Goal: Task Accomplishment & Management: Use online tool/utility

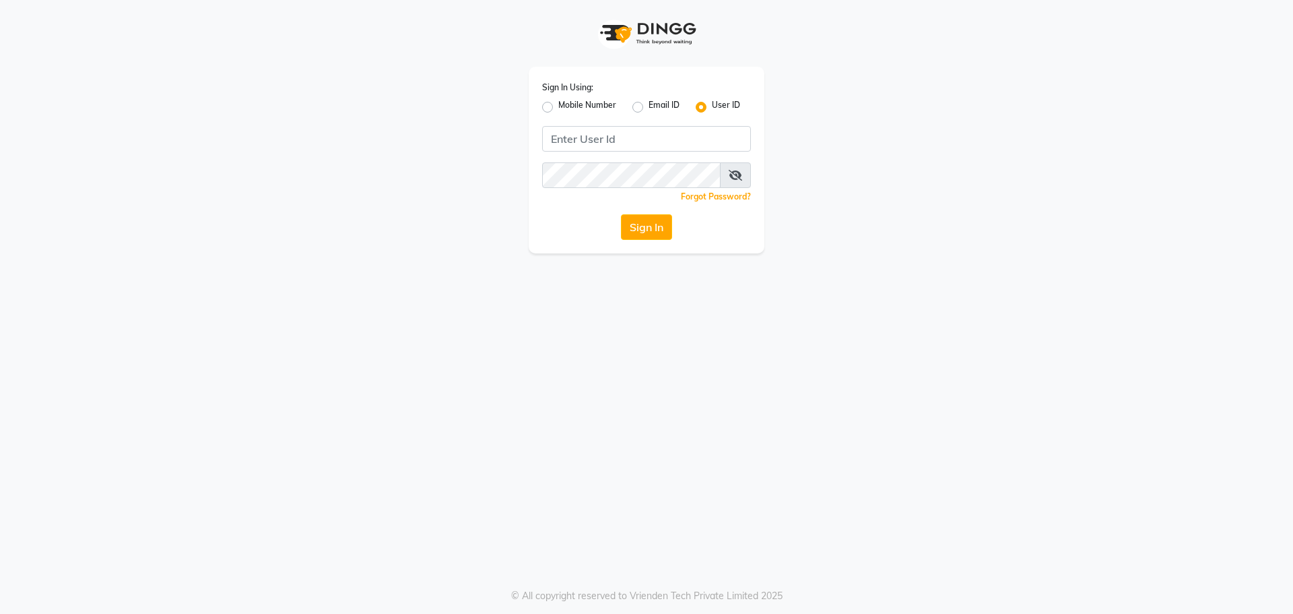
click at [558, 105] on label "Mobile Number" at bounding box center [587, 107] width 58 height 16
click at [558, 105] on input "Mobile Number" at bounding box center [562, 103] width 9 height 9
radio input "true"
radio input "false"
click at [628, 133] on input "Username" at bounding box center [669, 139] width 164 height 26
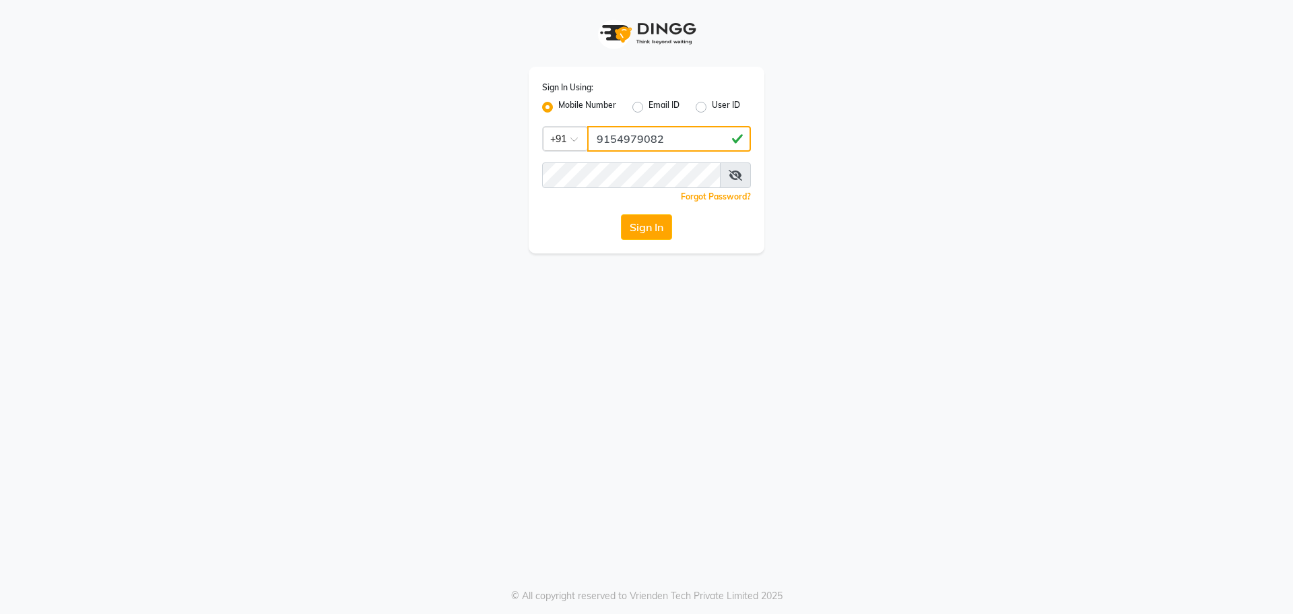
type input "9154979082"
click at [621, 214] on button "Sign In" at bounding box center [646, 227] width 51 height 26
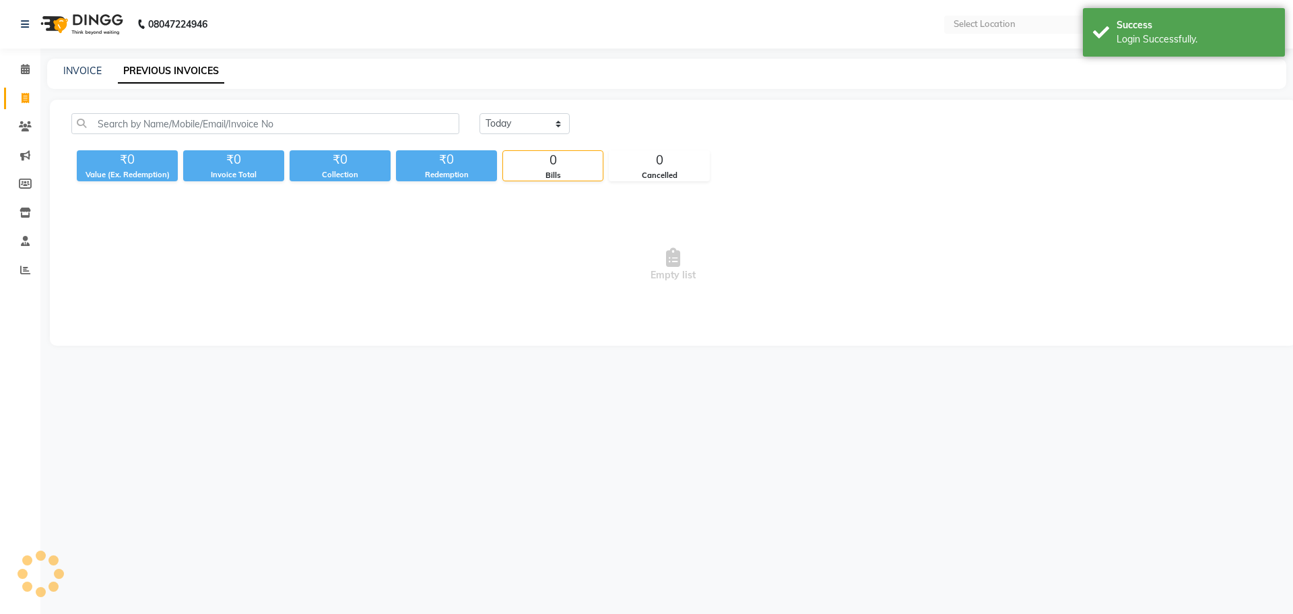
select select "en"
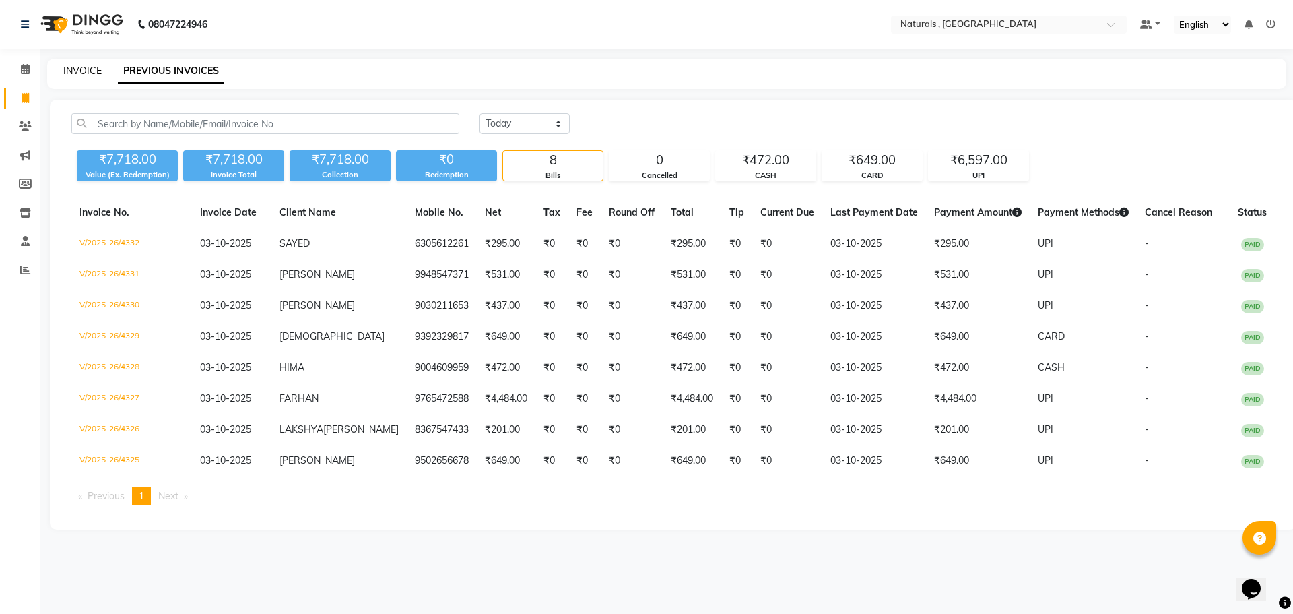
click at [74, 72] on link "INVOICE" at bounding box center [82, 71] width 38 height 12
select select "service"
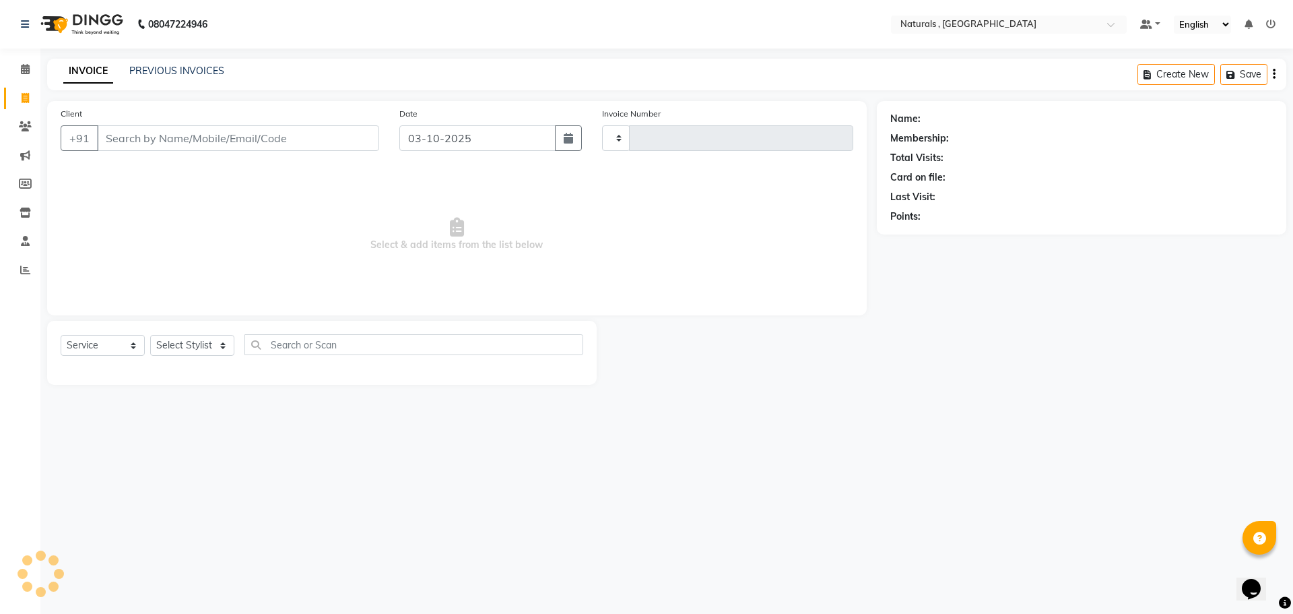
type input "4333"
select select "5818"
click at [238, 346] on select "Select Stylist ASFIYA (L-3) BHAGYA SHREE GM [PERSON_NAME] (L-2) [PERSON_NAME] (…" at bounding box center [200, 345] width 101 height 21
select select "40710"
click at [150, 335] on select "Select Stylist ASFIYA (L-3) BHAGYA SHREE GM [PERSON_NAME] (L-2) [PERSON_NAME] (…" at bounding box center [200, 345] width 101 height 21
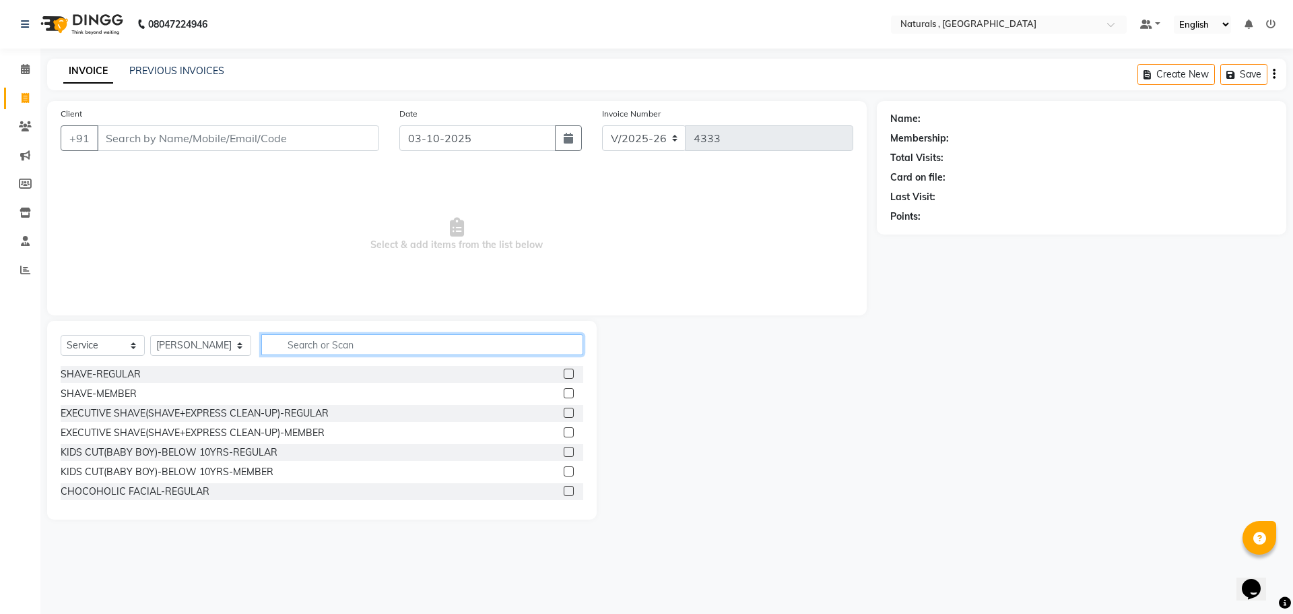
click at [396, 337] on input "text" at bounding box center [422, 344] width 323 height 21
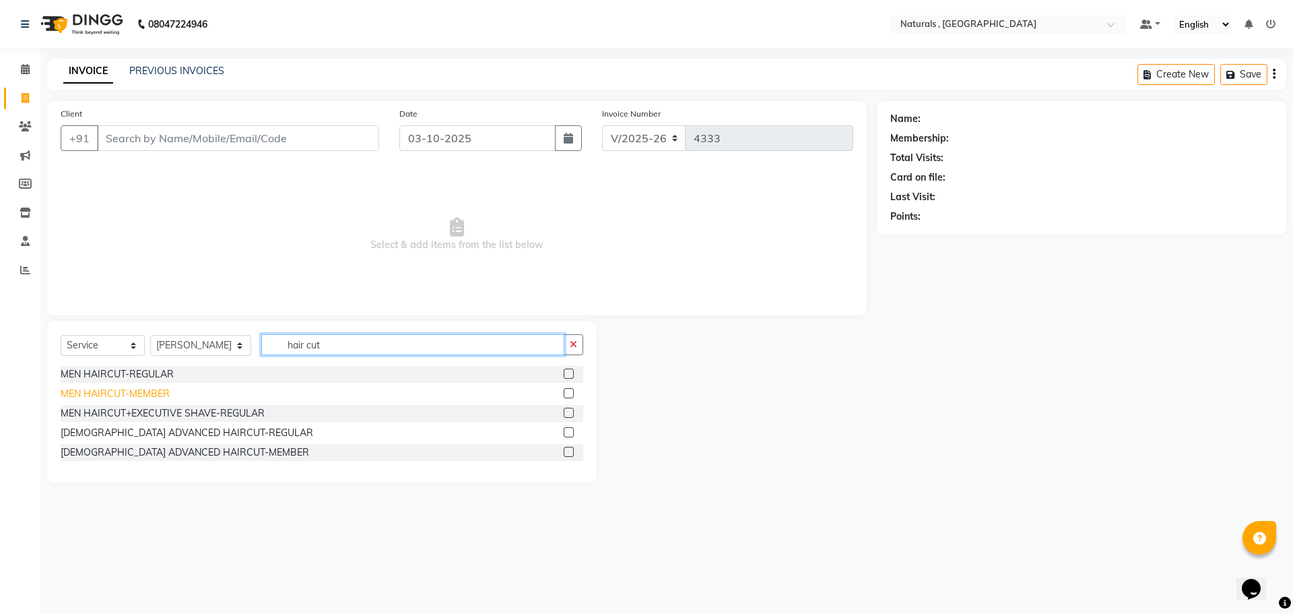
type input "hair cut"
click at [100, 391] on div "MEN HAIRCUT-MEMBER" at bounding box center [115, 394] width 109 height 14
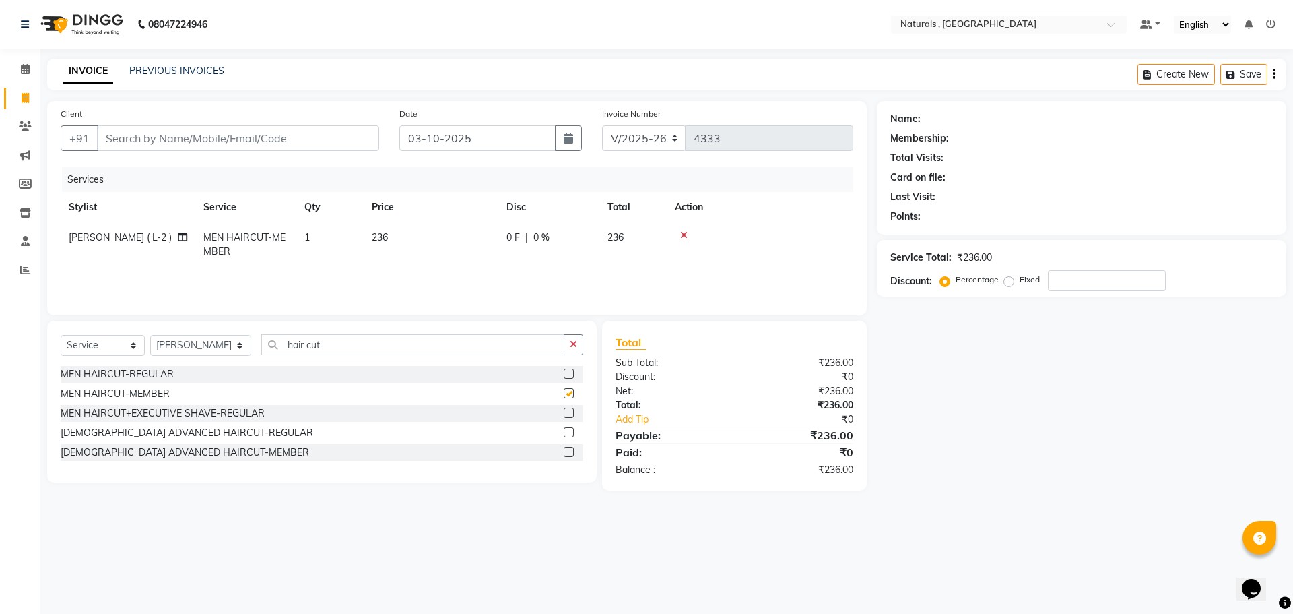
checkbox input "false"
click at [349, 342] on input "hair cut" at bounding box center [413, 344] width 304 height 21
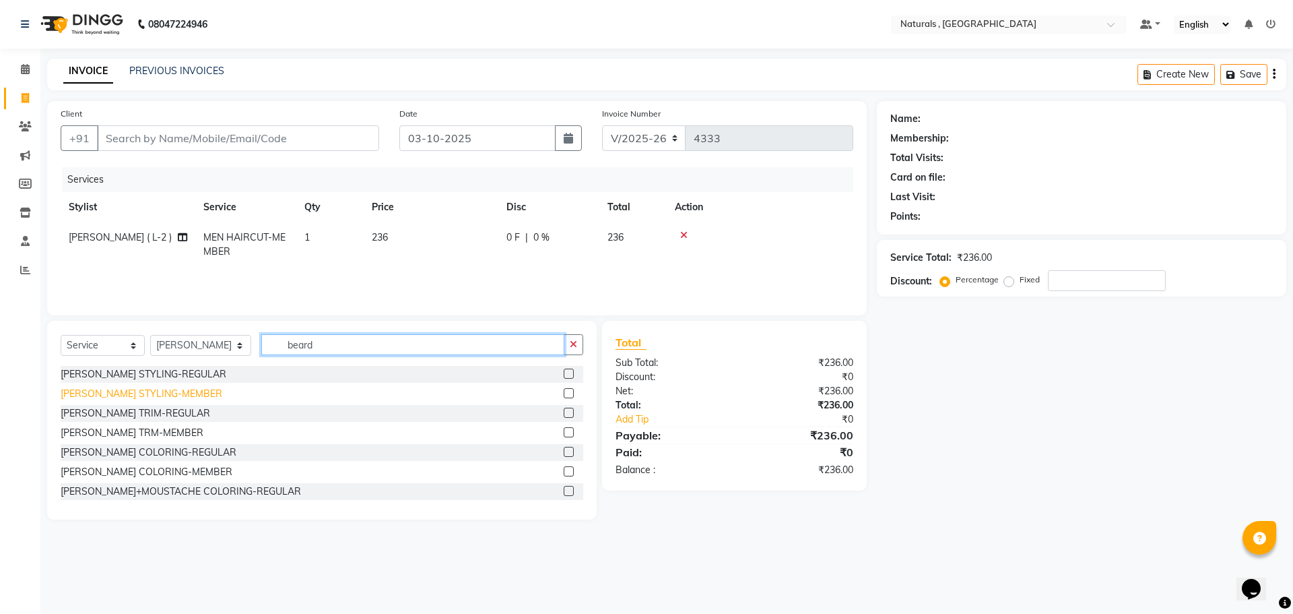
type input "beard"
click at [133, 395] on div "[PERSON_NAME] STYLING-MEMBER" at bounding box center [142, 394] width 162 height 14
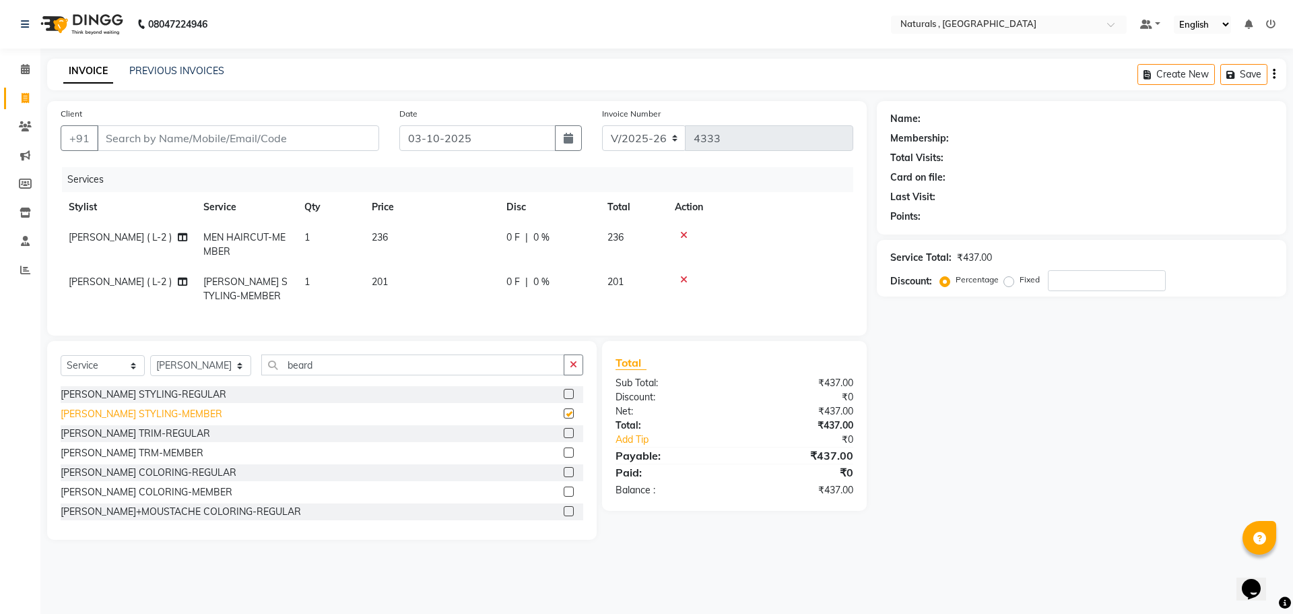
checkbox input "false"
click at [202, 137] on input "Client" at bounding box center [238, 138] width 282 height 26
type input "8"
type input "0"
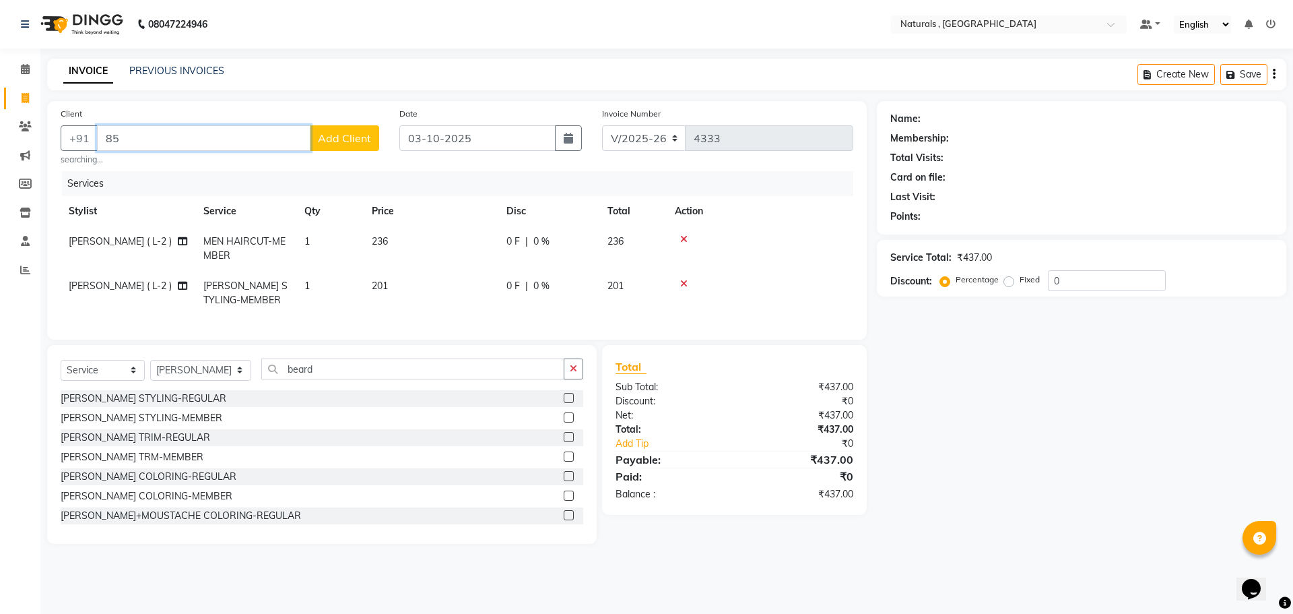
type input "8"
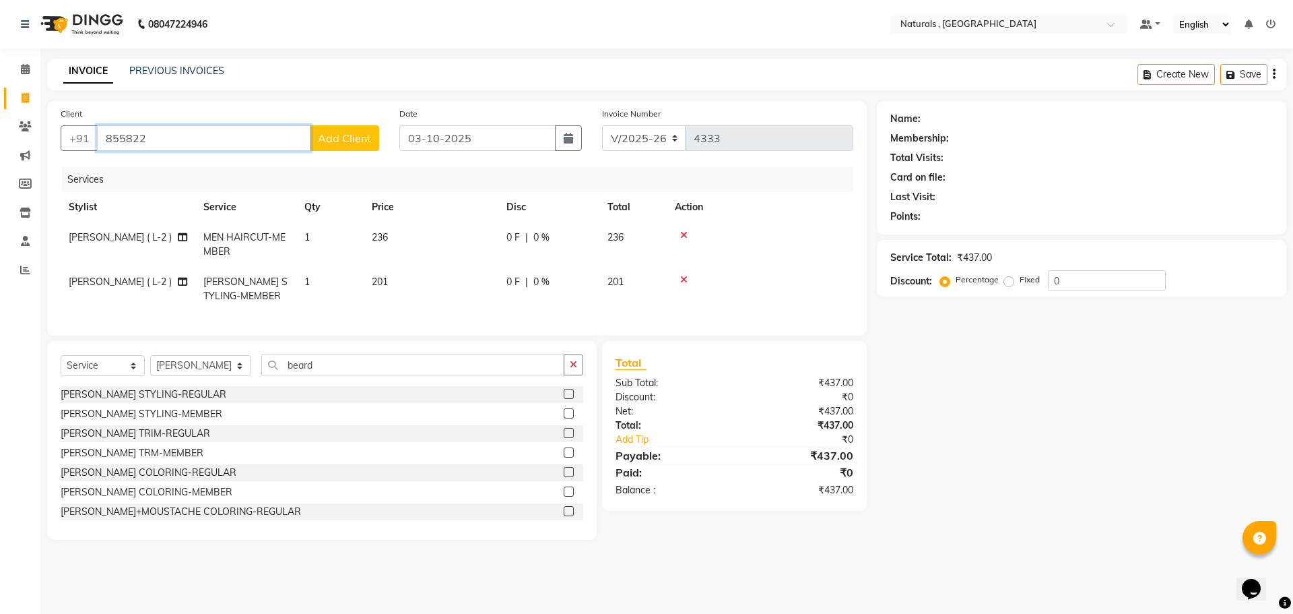
click at [126, 133] on input "855822" at bounding box center [204, 138] width 214 height 26
click at [183, 139] on input "8555822" at bounding box center [204, 138] width 214 height 26
click at [184, 139] on input "8555822" at bounding box center [204, 138] width 214 height 26
click at [185, 139] on input "8555822" at bounding box center [204, 138] width 214 height 26
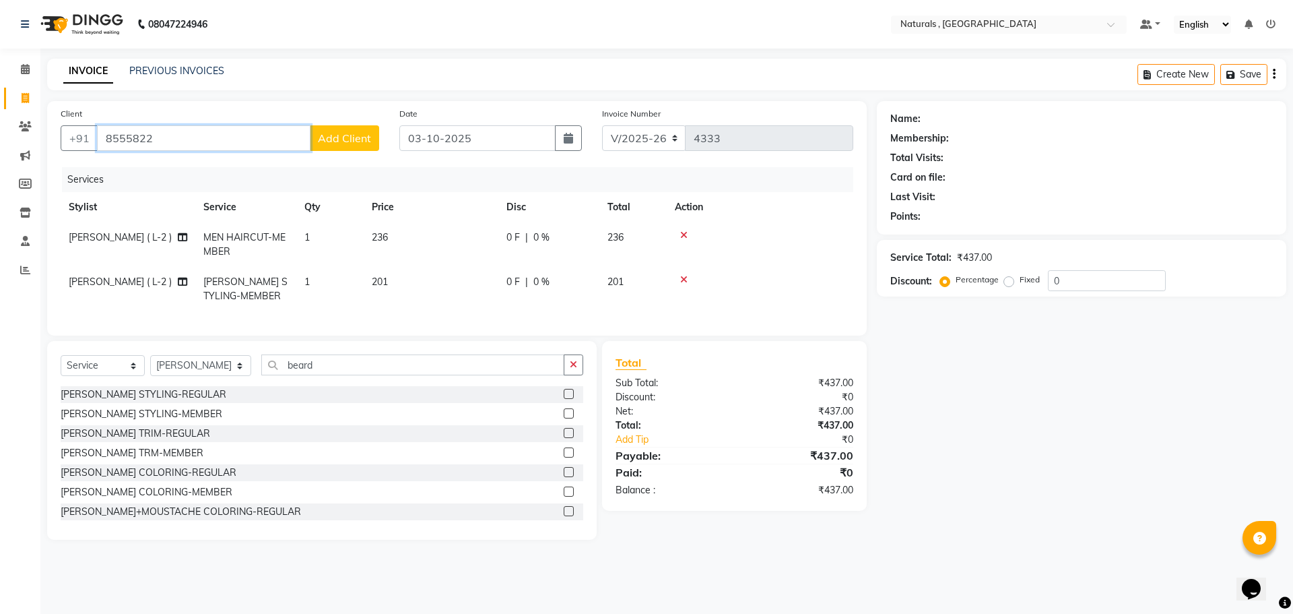
click at [185, 139] on input "8555822" at bounding box center [204, 138] width 214 height 26
click at [189, 168] on ngb-highlight "8555833 285" at bounding box center [170, 168] width 70 height 13
type input "8555833285"
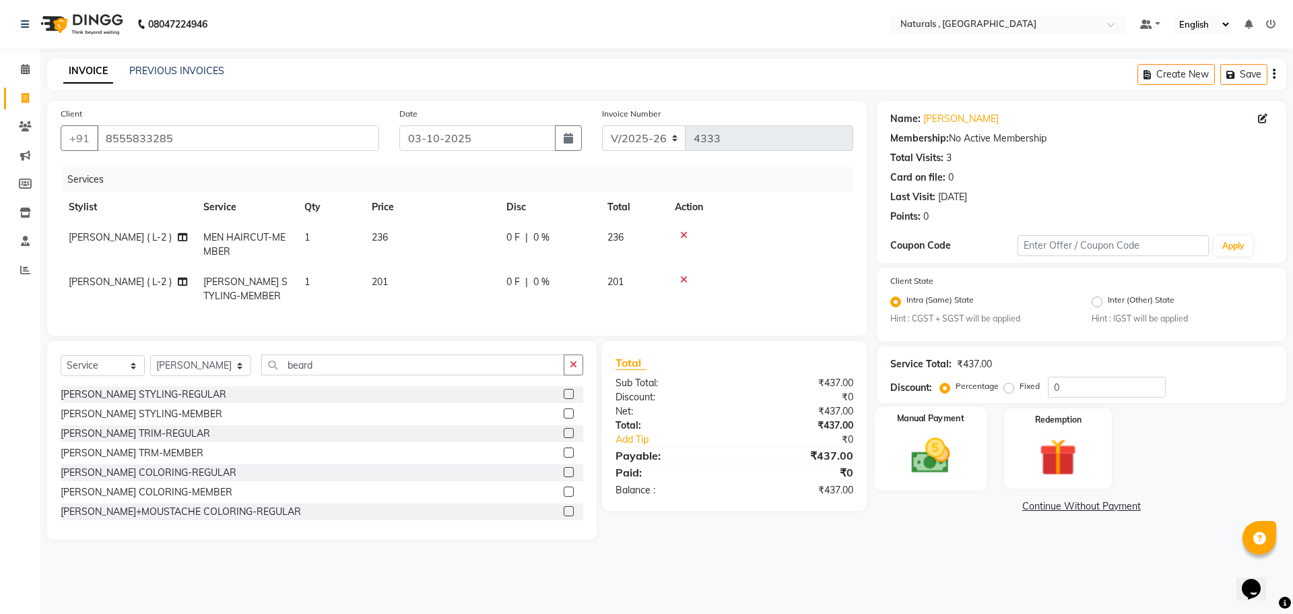
click at [942, 457] on img at bounding box center [930, 456] width 63 height 44
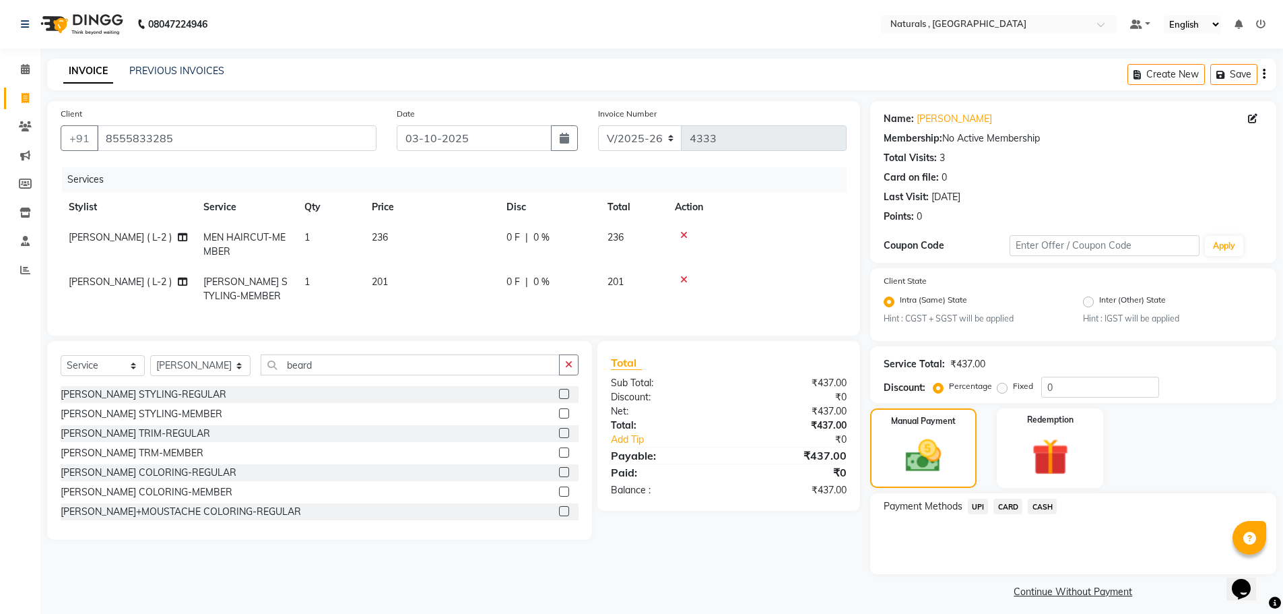
click at [973, 507] on span "UPI" at bounding box center [978, 505] width 21 height 15
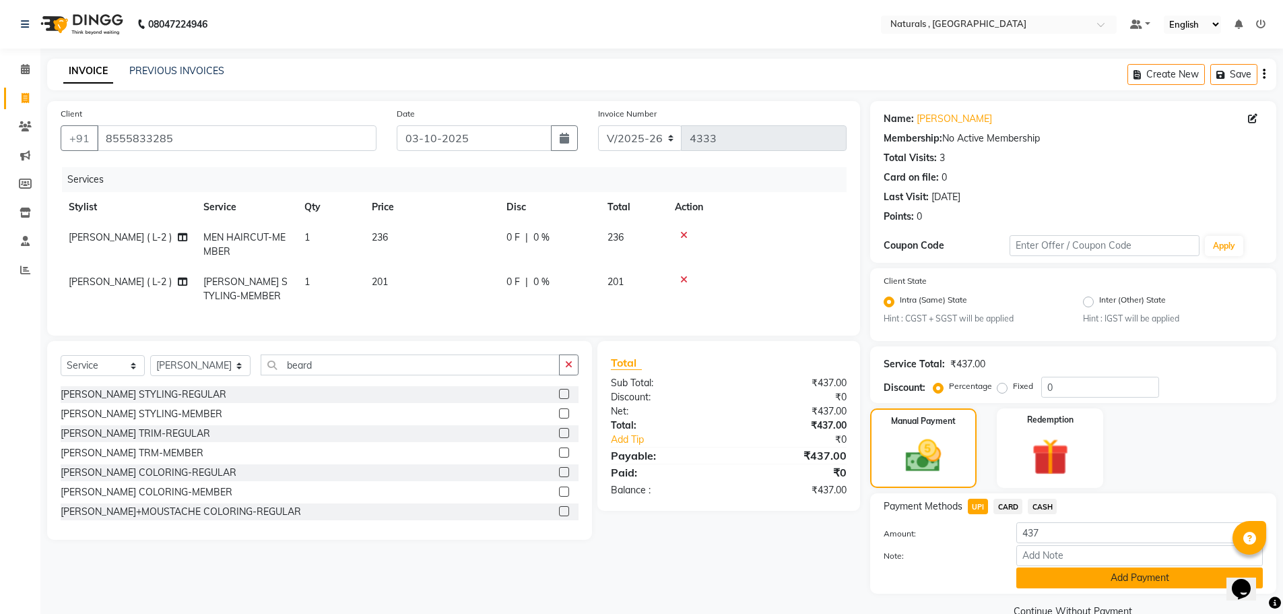
click at [1064, 579] on button "Add Payment" at bounding box center [1139, 577] width 247 height 21
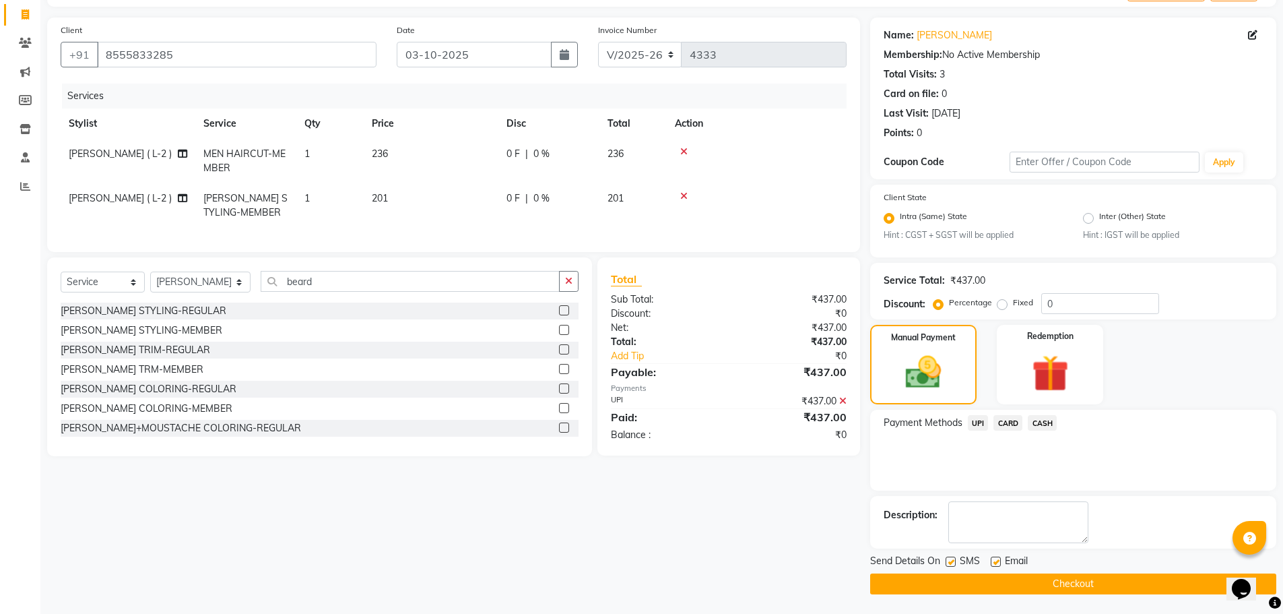
scroll to position [84, 0]
click at [1069, 583] on button "Checkout" at bounding box center [1073, 583] width 406 height 21
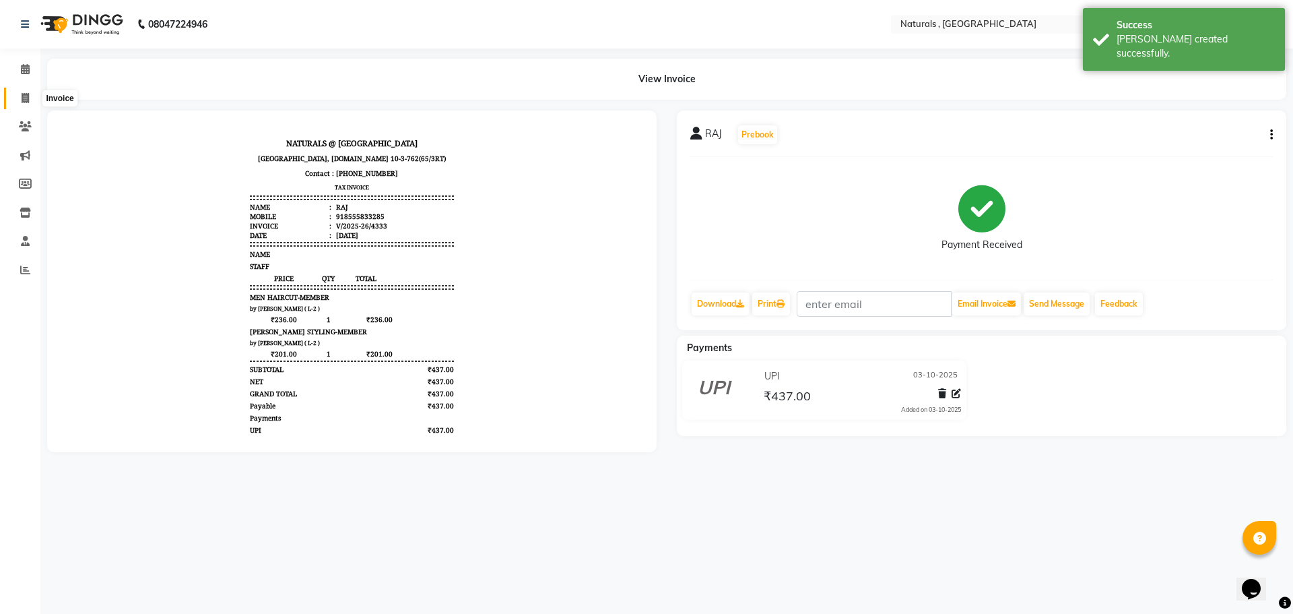
click at [27, 102] on icon at bounding box center [25, 98] width 7 height 10
select select "service"
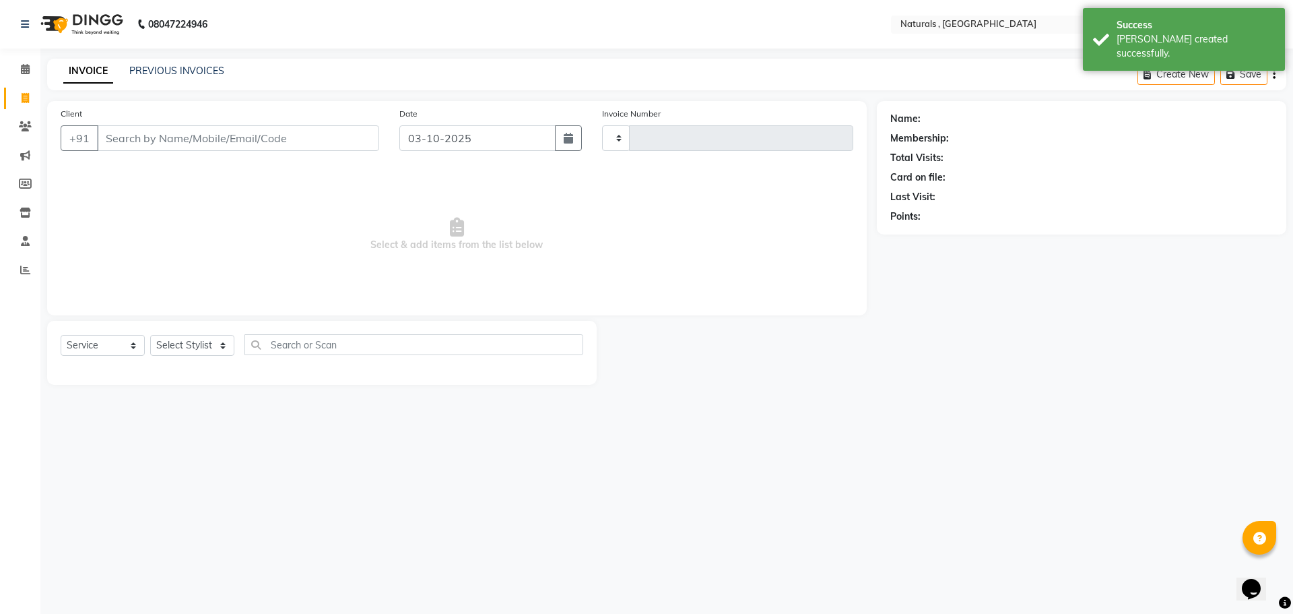
type input "4334"
select select "5818"
click at [168, 68] on link "PREVIOUS INVOICES" at bounding box center [176, 71] width 95 height 12
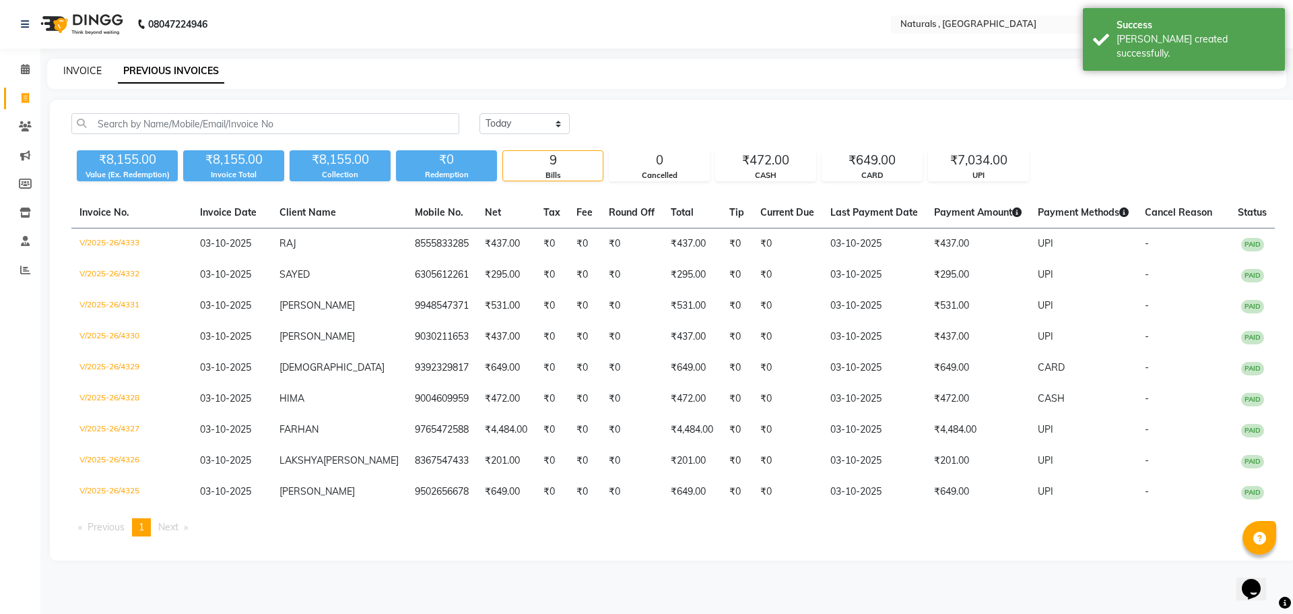
click at [80, 71] on link "INVOICE" at bounding box center [82, 71] width 38 height 12
select select "5818"
select select "service"
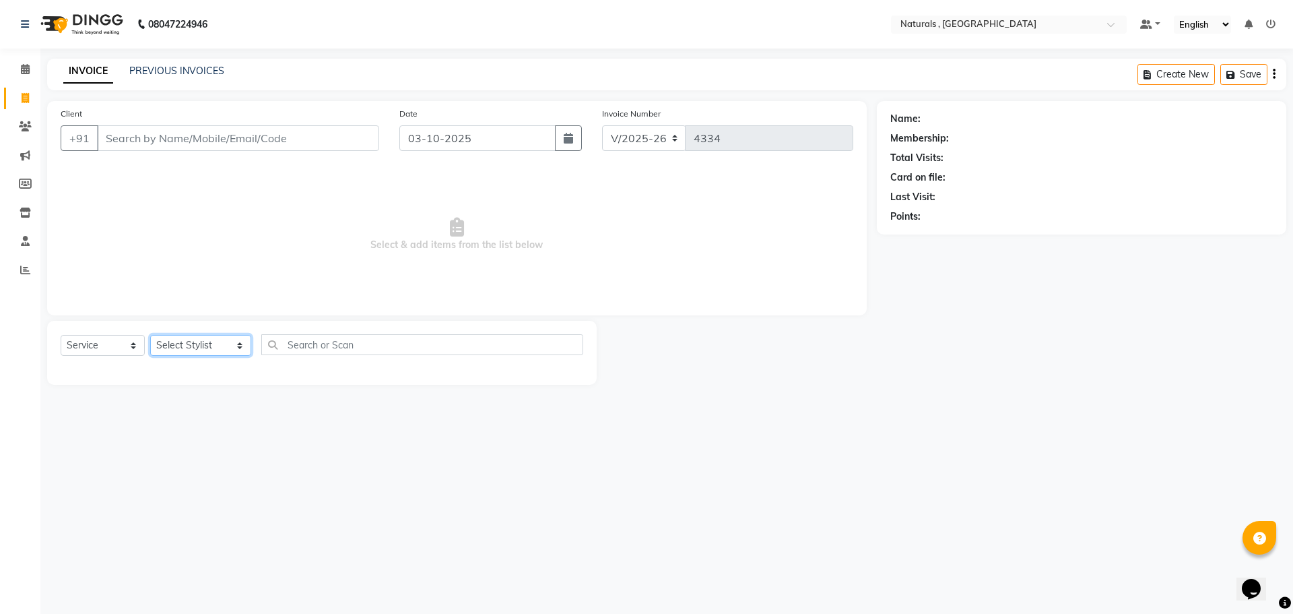
click at [239, 337] on select "Select Stylist ASFIYA (L-3) BHAGYA SHREE GM [PERSON_NAME] (L-2) [PERSON_NAME] (…" at bounding box center [200, 345] width 101 height 21
select select "57907"
click at [150, 335] on select "Select Stylist ASFIYA (L-3) BHAGYA SHREE GM [PERSON_NAME] (L-2) [PERSON_NAME] (…" at bounding box center [200, 345] width 101 height 21
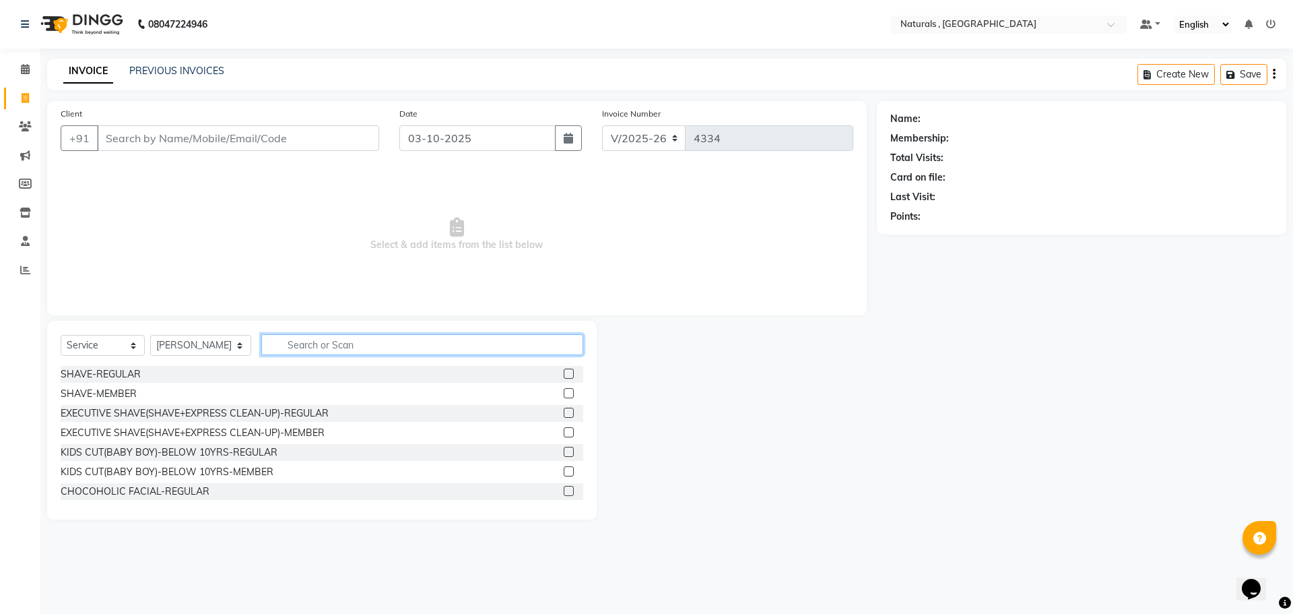
click at [340, 339] on input "text" at bounding box center [422, 344] width 323 height 21
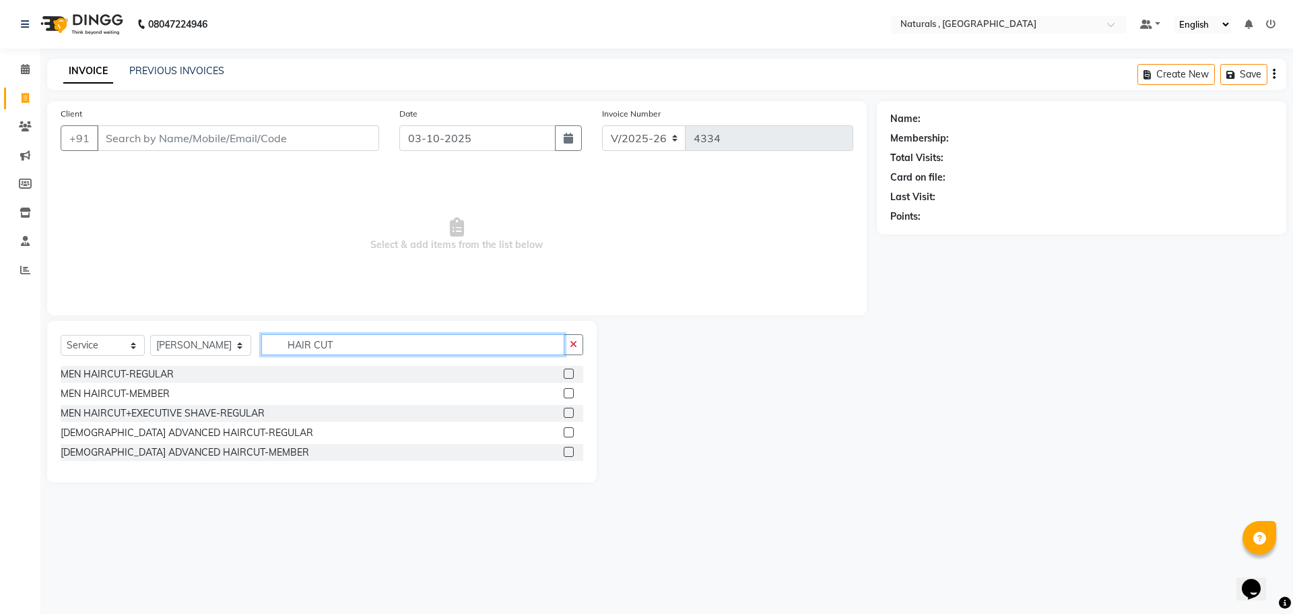
type input "HAIR CUT"
click at [277, 140] on input "Client" at bounding box center [238, 138] width 282 height 26
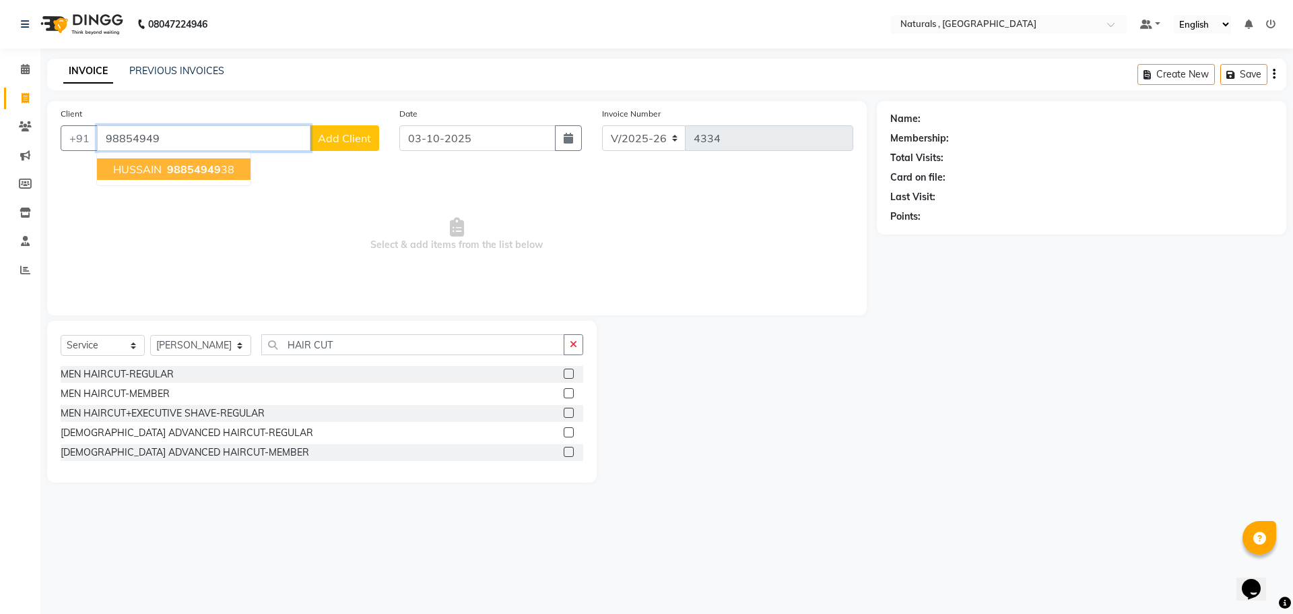
click at [230, 166] on ngb-highlight "98854949 38" at bounding box center [199, 168] width 70 height 13
type input "9885494938"
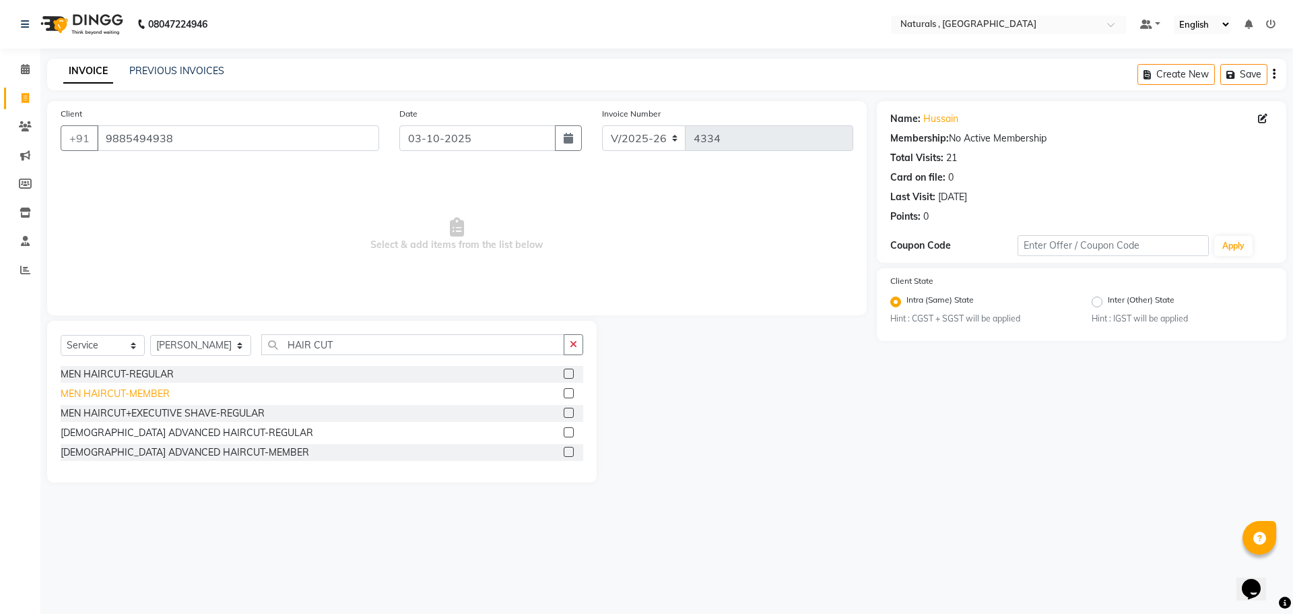
click at [153, 398] on div "MEN HAIRCUT-MEMBER" at bounding box center [115, 394] width 109 height 14
checkbox input "false"
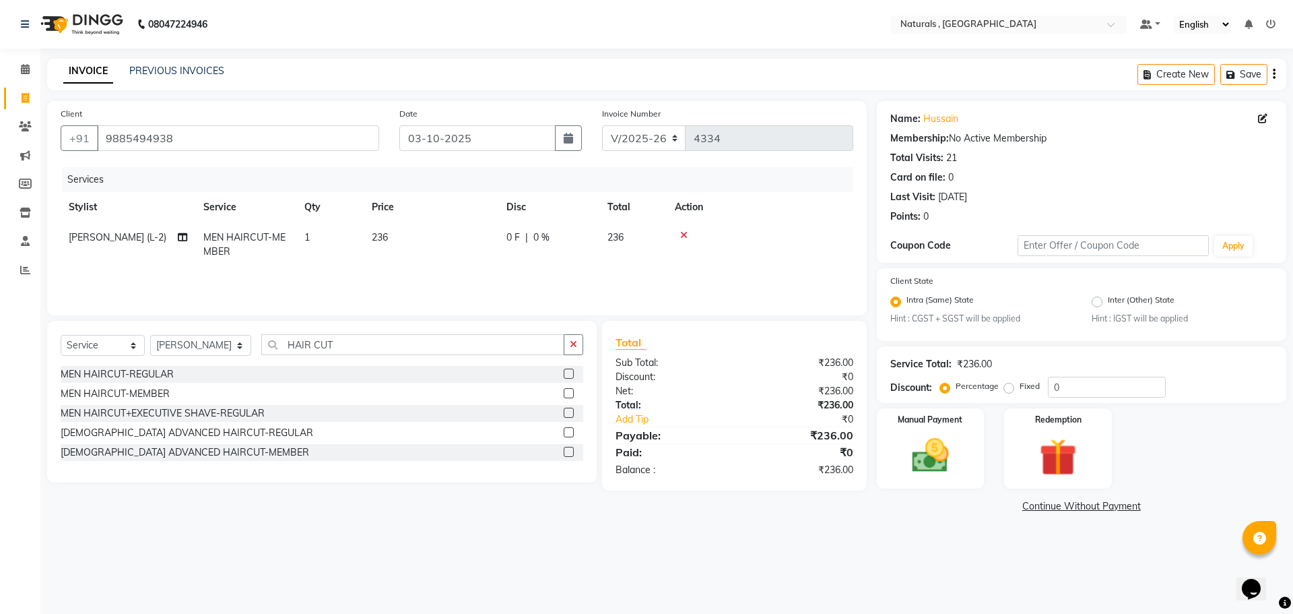
click at [333, 237] on td "1" at bounding box center [329, 244] width 67 height 44
select select "57907"
click at [383, 230] on td "1" at bounding box center [393, 250] width 67 height 57
click at [395, 238] on input "1" at bounding box center [393, 240] width 51 height 21
type input "3"
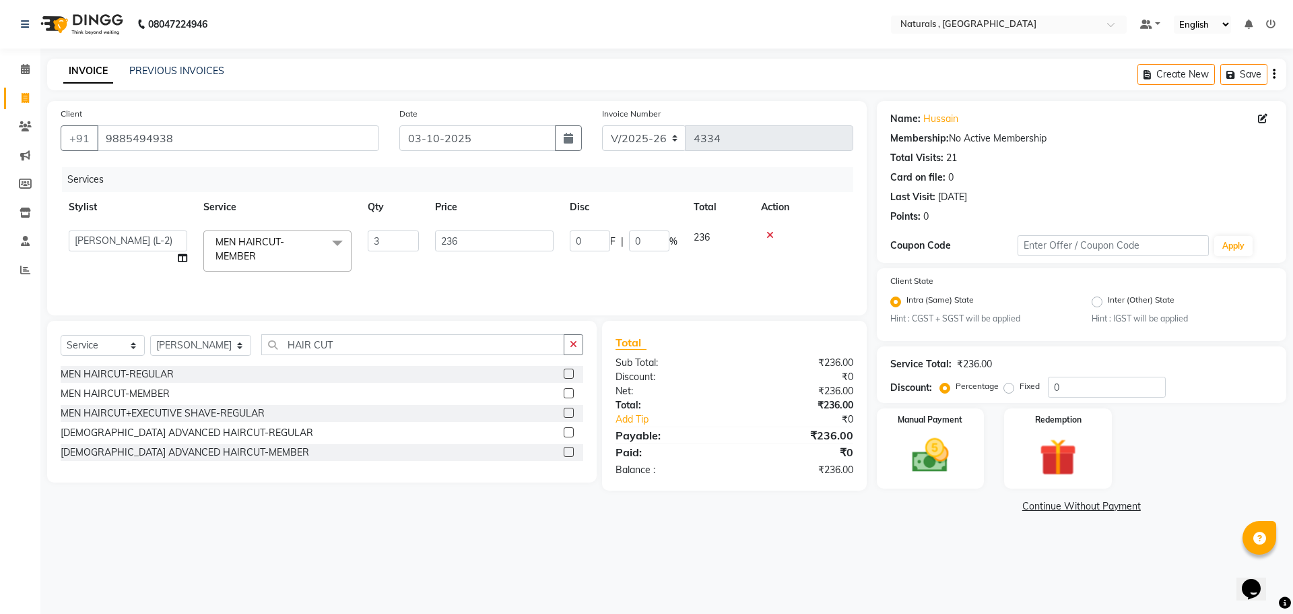
click at [267, 486] on div "Select Service Product Membership Package Voucher Prepaid Gift Card Select Styl…" at bounding box center [317, 406] width 560 height 170
click at [354, 363] on div "Select Service Product Membership Package Voucher Prepaid Gift Card Select Styl…" at bounding box center [322, 350] width 523 height 32
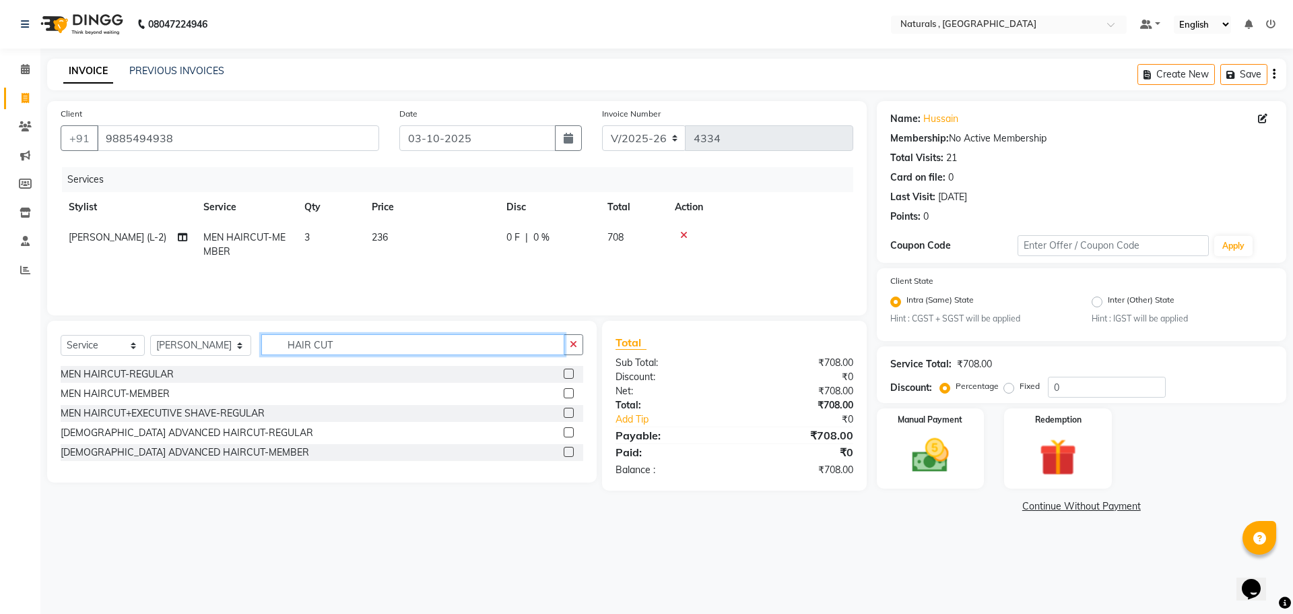
click at [352, 348] on input "HAIR CUT" at bounding box center [413, 344] width 304 height 21
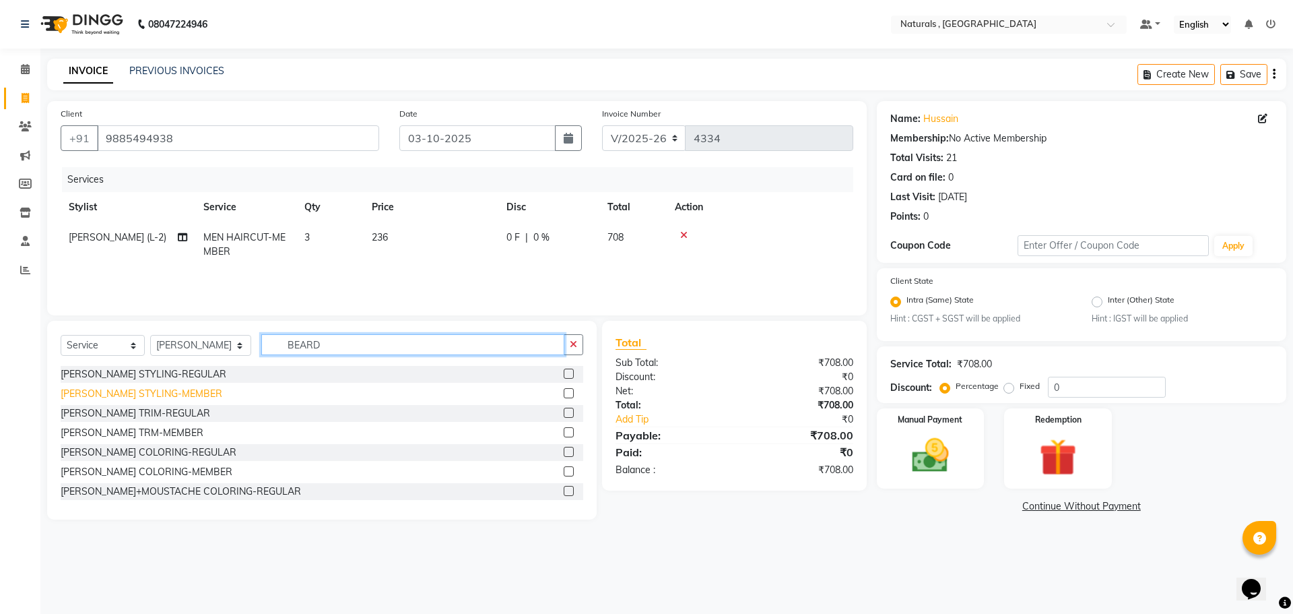
type input "BEARD"
click at [123, 396] on div "[PERSON_NAME] STYLING-MEMBER" at bounding box center [142, 394] width 162 height 14
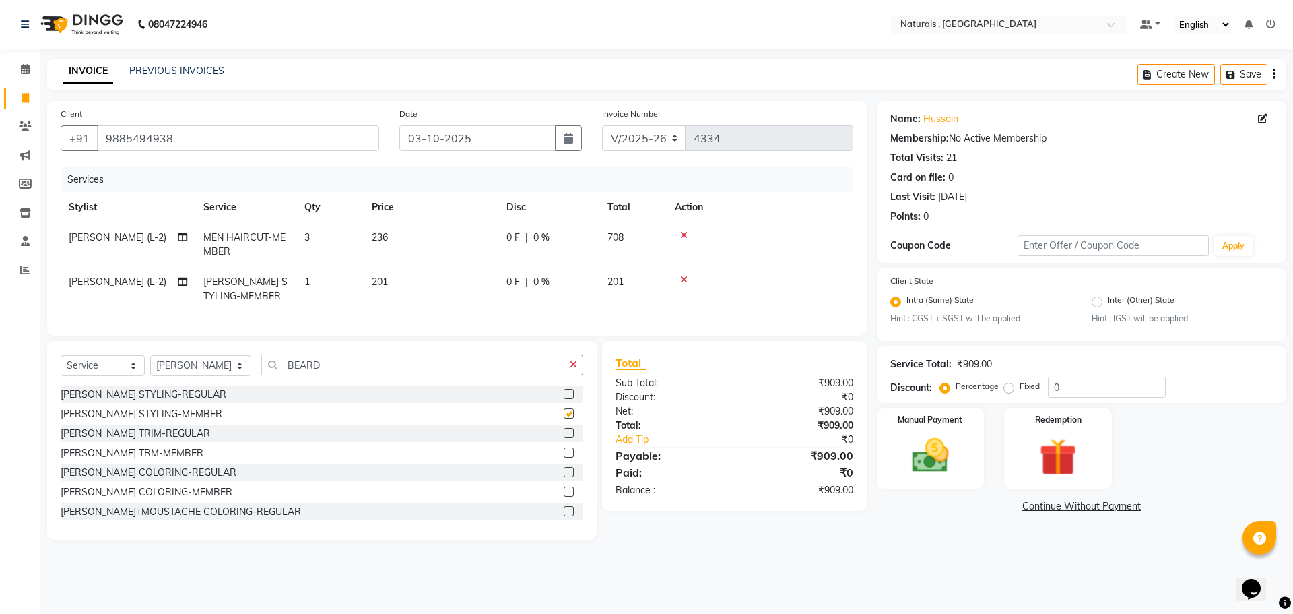
checkbox input "false"
click at [321, 238] on td "3" at bounding box center [329, 244] width 67 height 44
select select "57907"
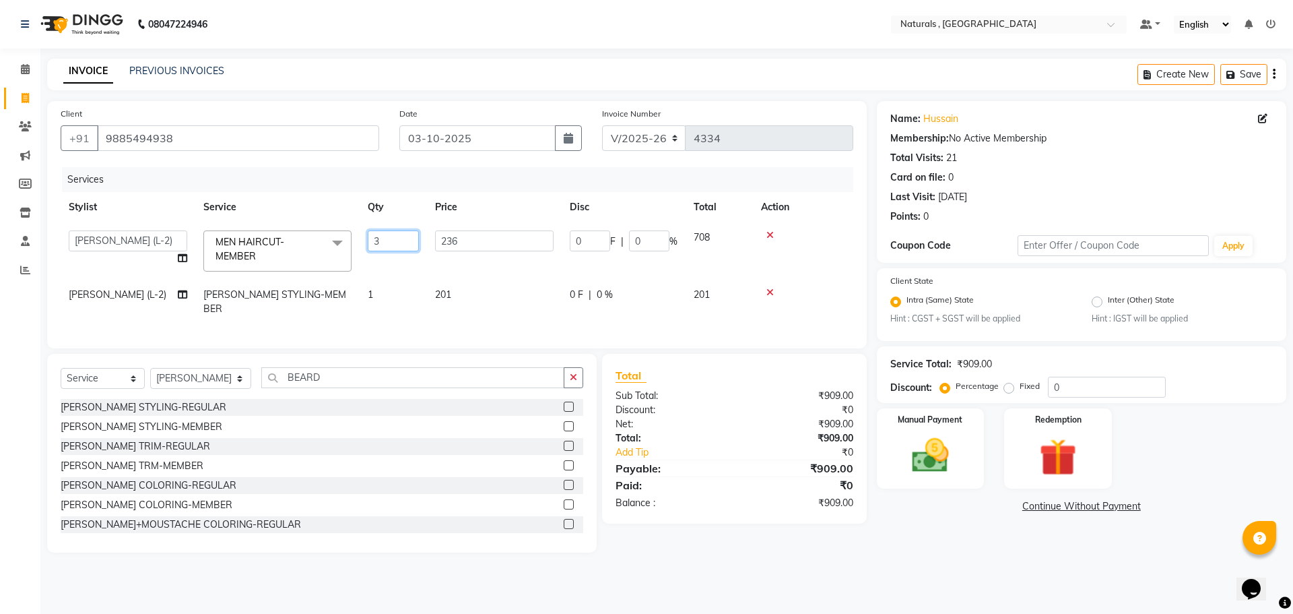
click at [387, 240] on input "3" at bounding box center [393, 240] width 51 height 21
type input "2"
type input "1"
click at [354, 466] on div "[PERSON_NAME] TRM-MEMBER" at bounding box center [322, 465] width 523 height 17
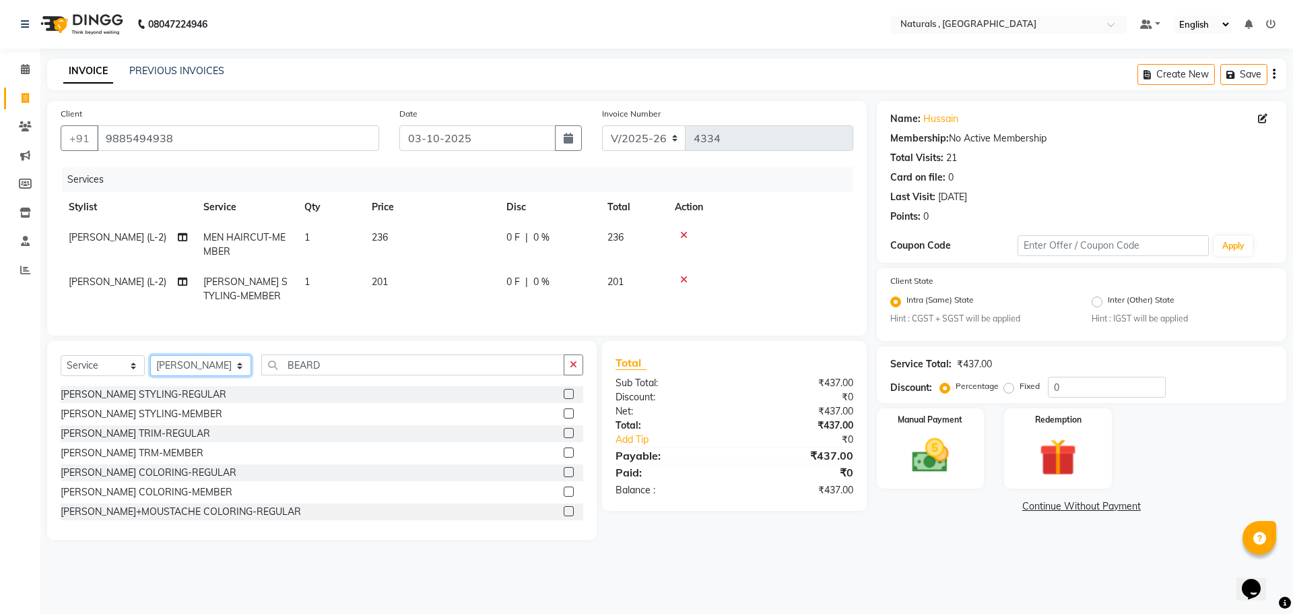
click at [236, 372] on select "Select Stylist ASFIYA (L-3) BHAGYA SHREE GM [PERSON_NAME] (L-2) [PERSON_NAME] (…" at bounding box center [200, 365] width 101 height 21
click at [150, 365] on select "Select Stylist ASFIYA (L-3) BHAGYA SHREE GM [PERSON_NAME] (L-2) [PERSON_NAME] (…" at bounding box center [200, 365] width 101 height 21
click at [358, 375] on input "BEARD" at bounding box center [413, 364] width 304 height 21
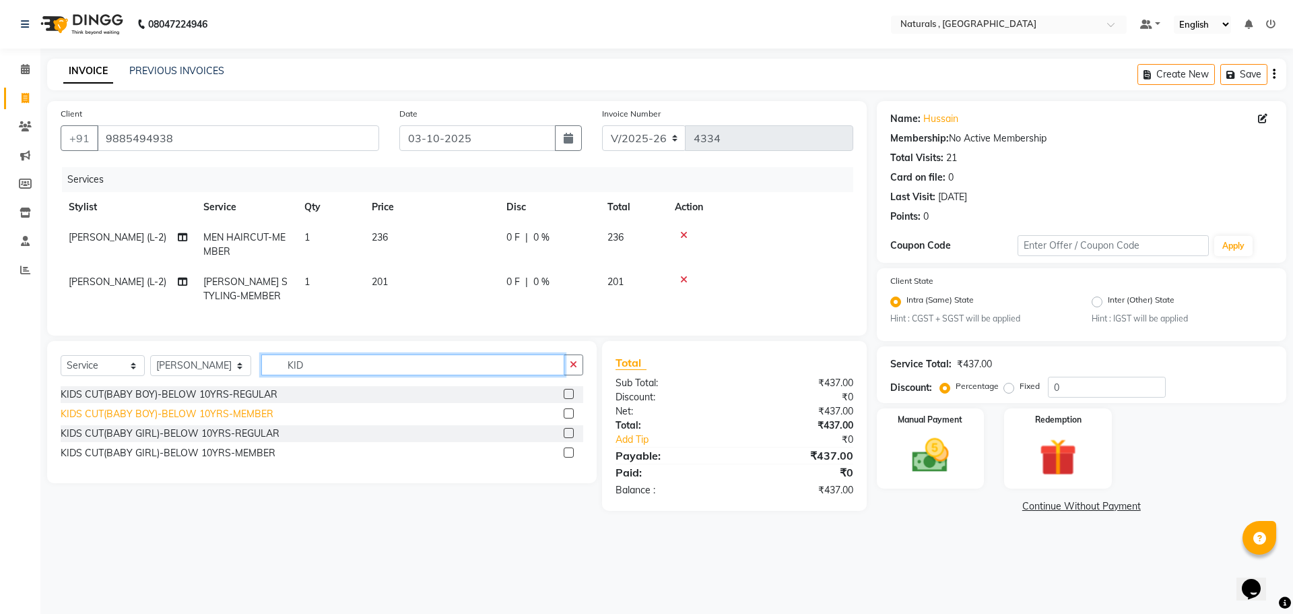
type input "KID"
click at [202, 421] on div "KIDS CUT(BABY BOY)-BELOW 10YRS-MEMBER" at bounding box center [167, 414] width 213 height 14
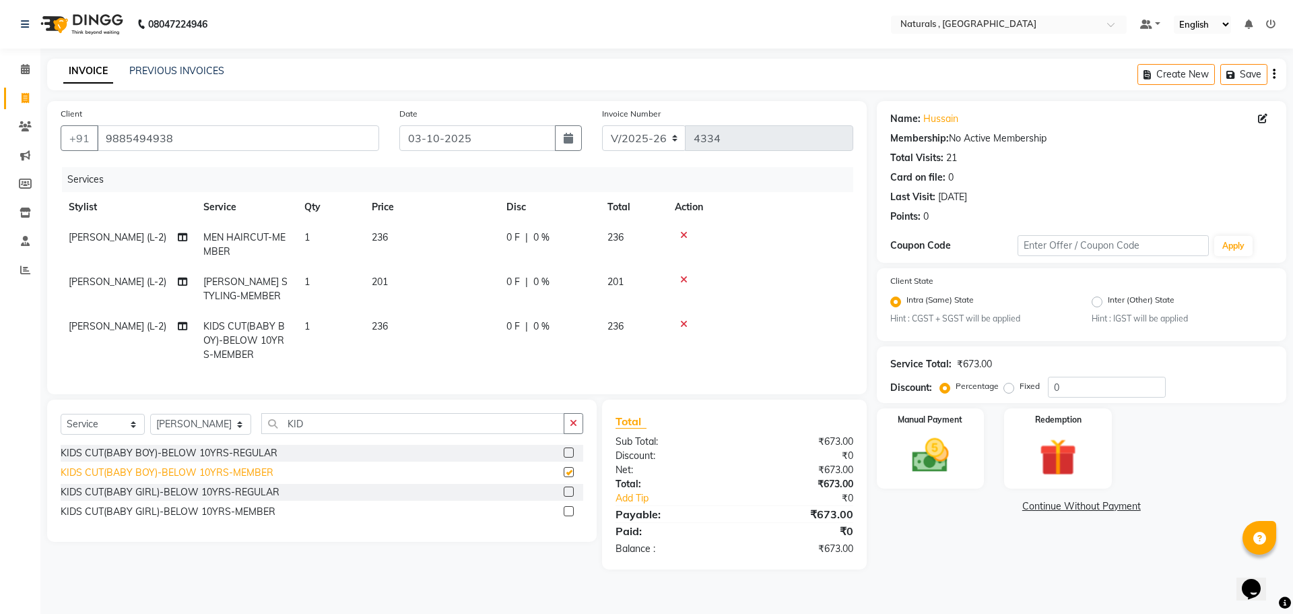
checkbox input "false"
click at [249, 434] on select "Select Stylist ASFIYA (L-3) BHAGYA SHREE GM [PERSON_NAME] (L-2) [PERSON_NAME] (…" at bounding box center [200, 424] width 101 height 21
select select "78703"
click at [150, 424] on select "Select Stylist ASFIYA (L-3) BHAGYA SHREE GM [PERSON_NAME] (L-2) [PERSON_NAME] (…" at bounding box center [200, 424] width 101 height 21
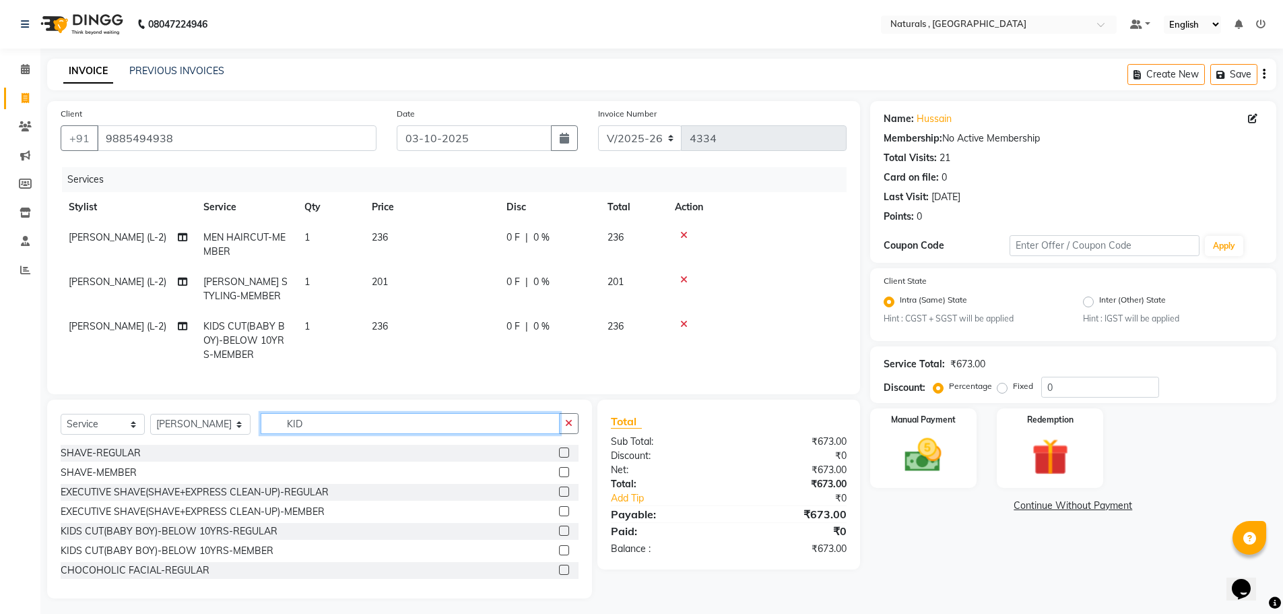
click at [338, 434] on input "KID" at bounding box center [411, 423] width 300 height 21
click at [347, 434] on input "KI" at bounding box center [411, 423] width 300 height 21
type input "KID"
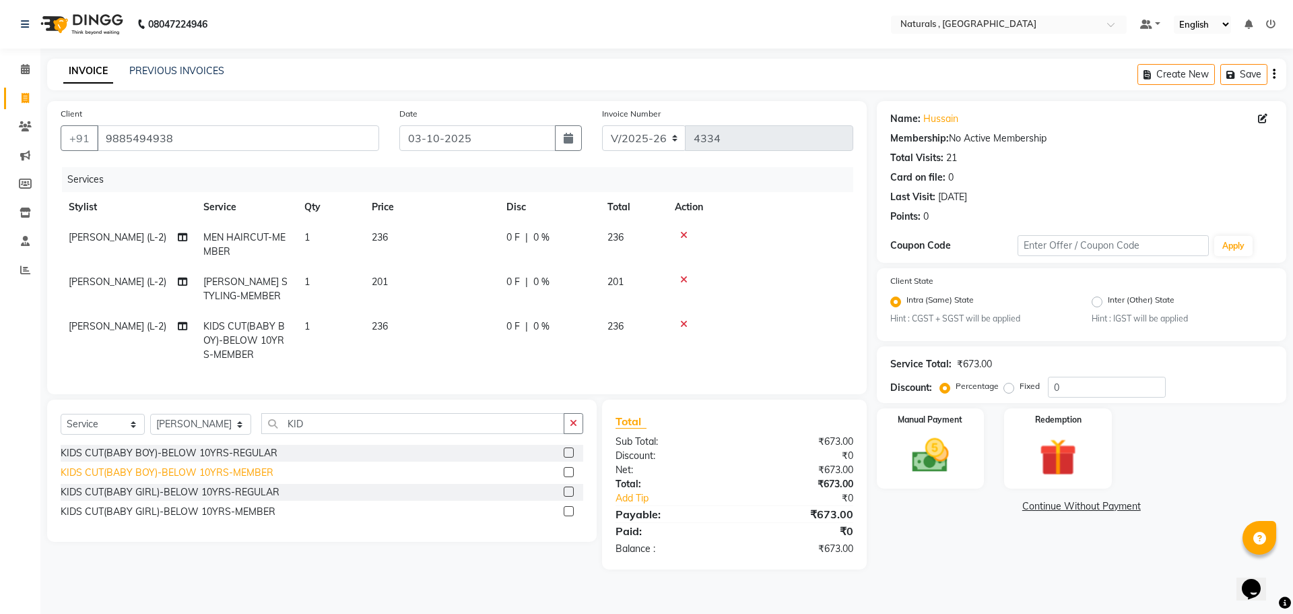
click at [232, 480] on div "KIDS CUT(BABY BOY)-BELOW 10YRS-MEMBER" at bounding box center [167, 472] width 213 height 14
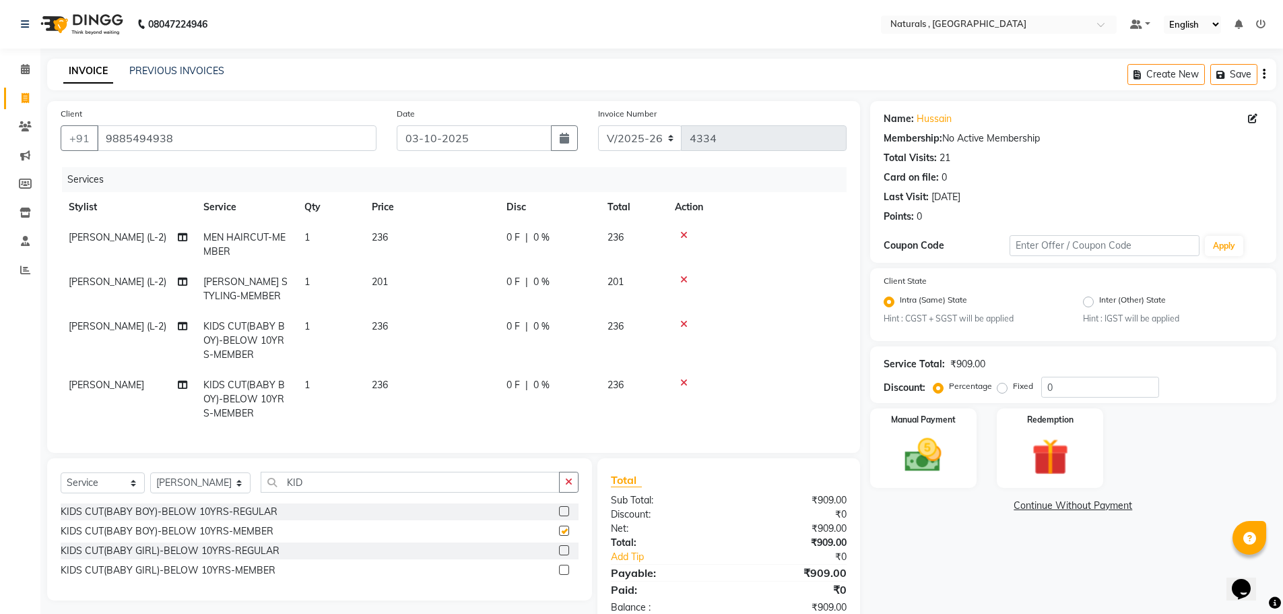
checkbox input "false"
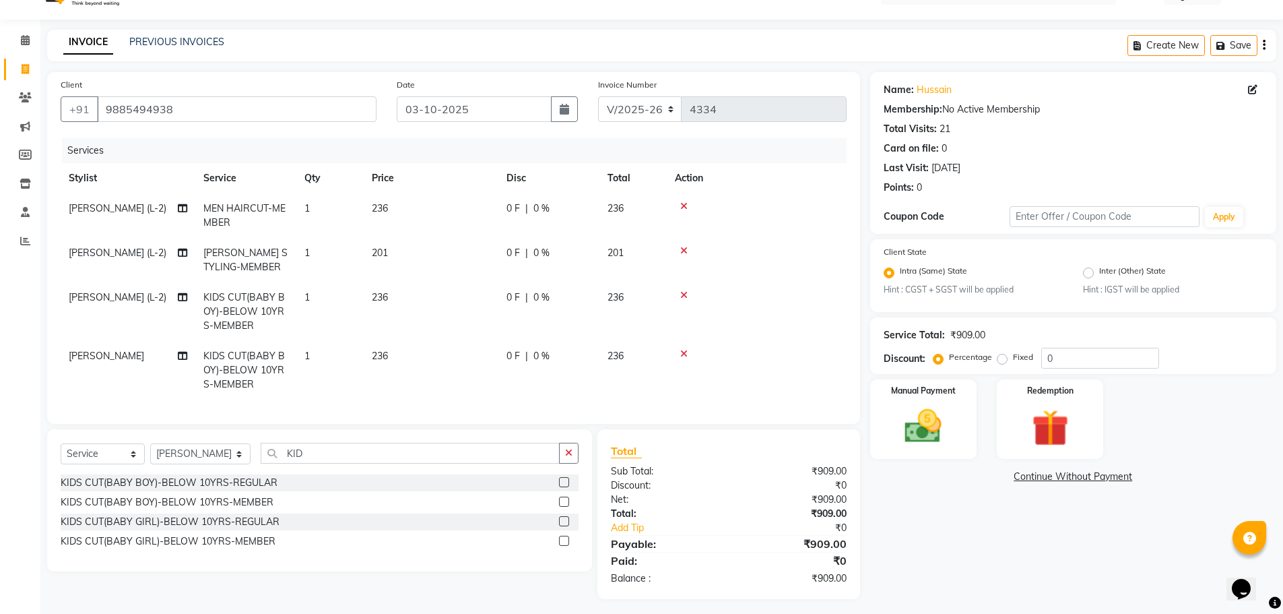
scroll to position [44, 0]
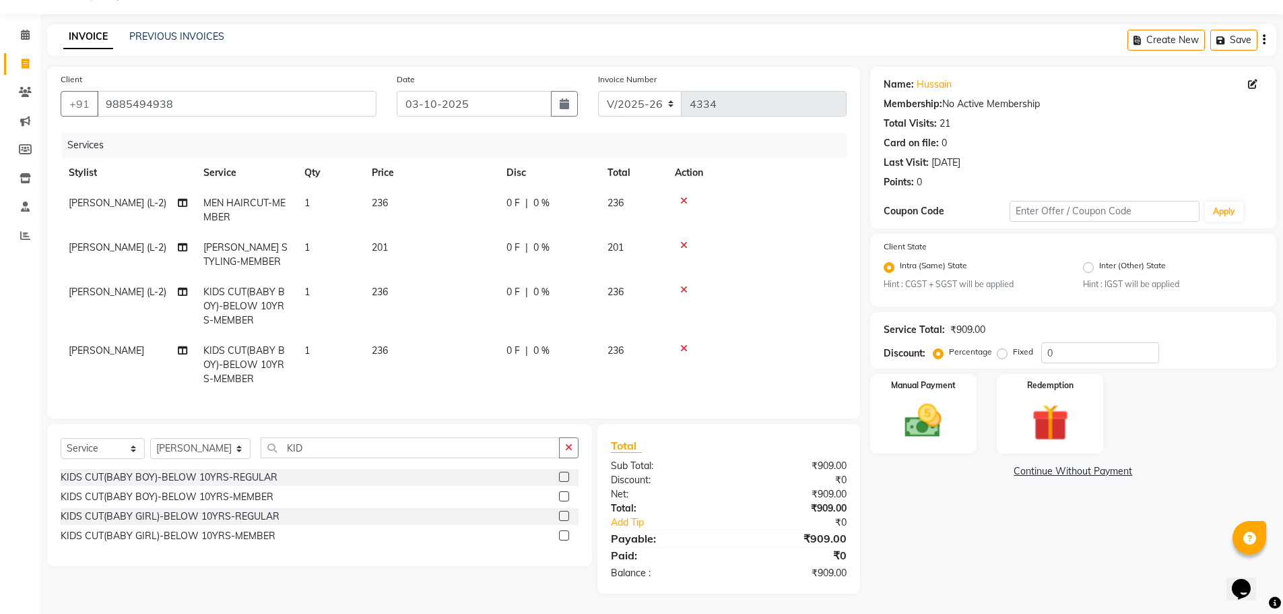
click at [925, 550] on div "Name: Hussain Membership: No Active Membership Total Visits: 21 Card on file: 0…" at bounding box center [1078, 330] width 416 height 527
click at [936, 406] on img at bounding box center [923, 421] width 62 height 44
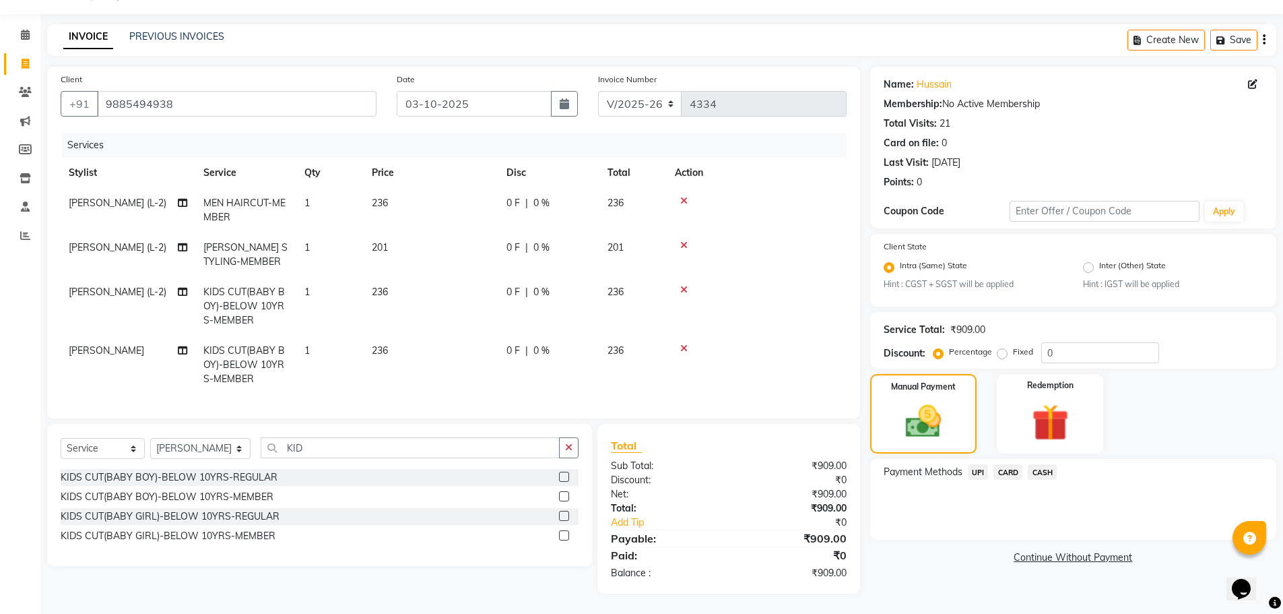
click at [1040, 464] on span "CASH" at bounding box center [1042, 471] width 29 height 15
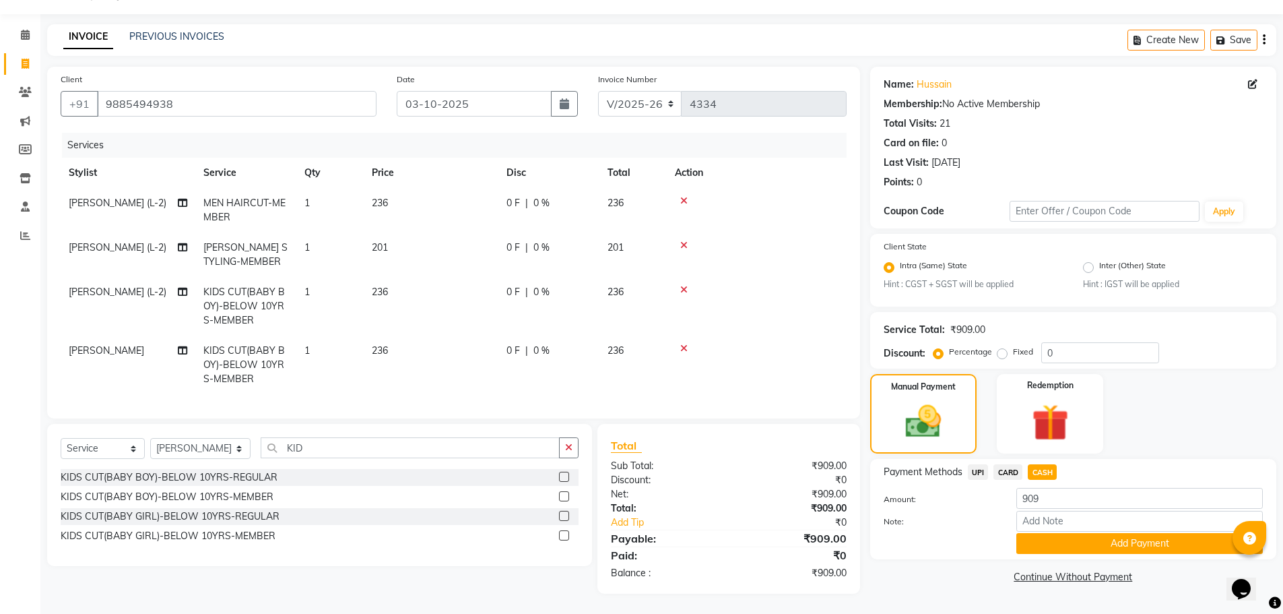
click at [979, 464] on span "UPI" at bounding box center [978, 471] width 21 height 15
click at [1118, 533] on button "Add Payment" at bounding box center [1139, 543] width 247 height 21
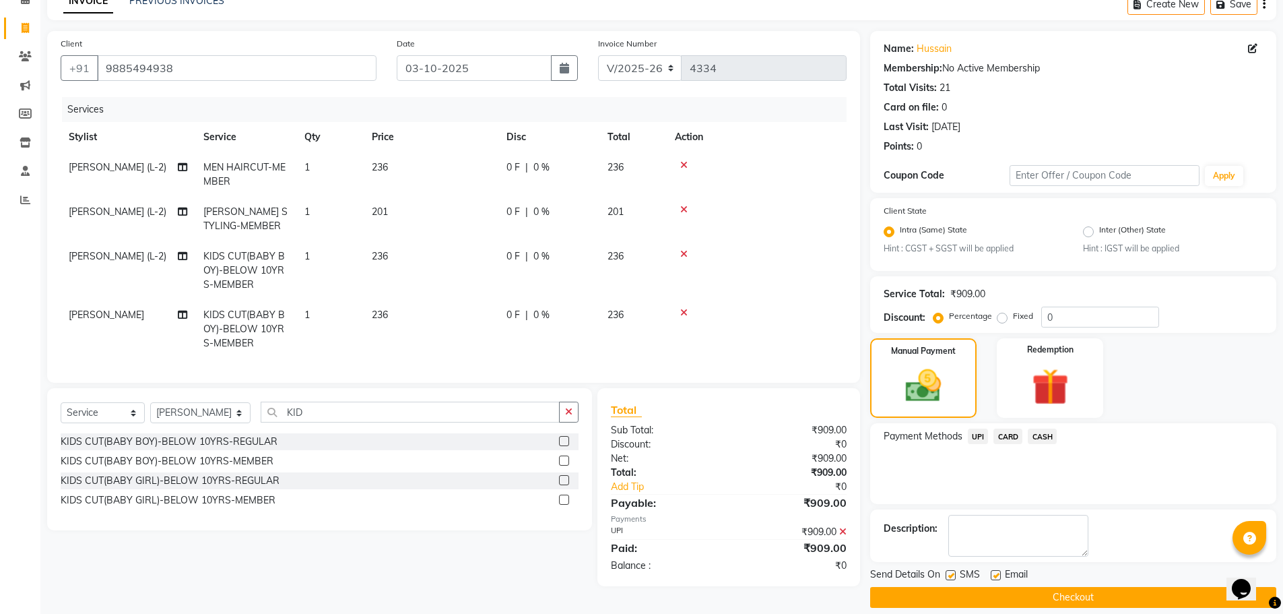
scroll to position [84, 0]
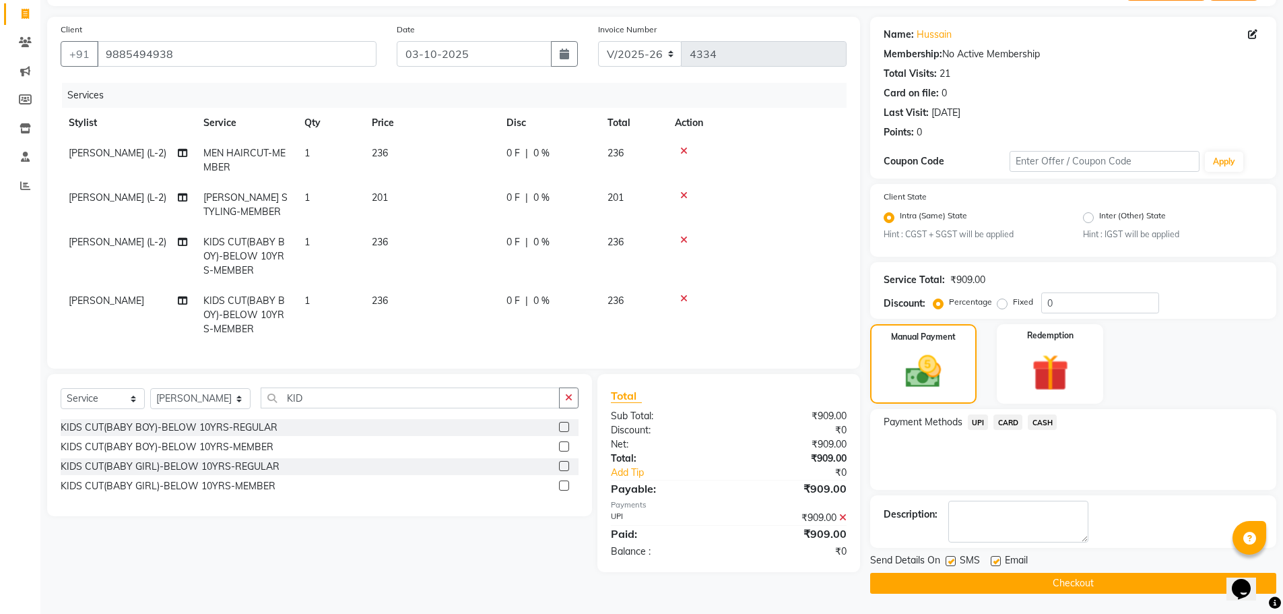
click at [1064, 580] on button "Checkout" at bounding box center [1073, 583] width 406 height 21
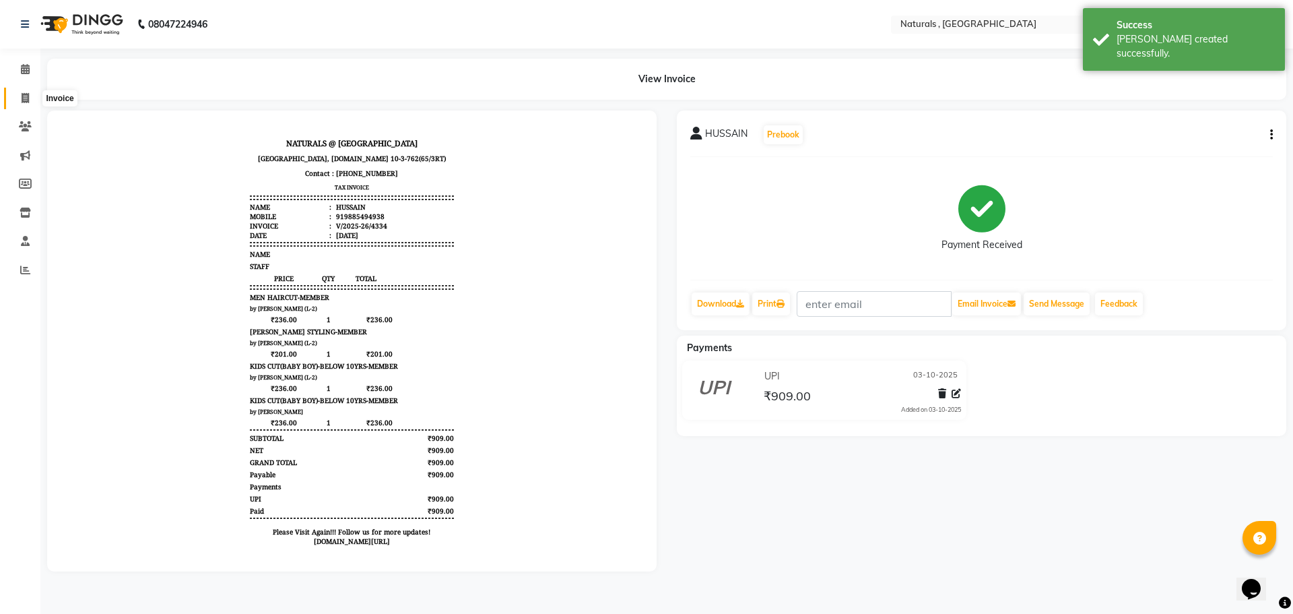
click at [22, 98] on icon at bounding box center [25, 98] width 7 height 10
select select "service"
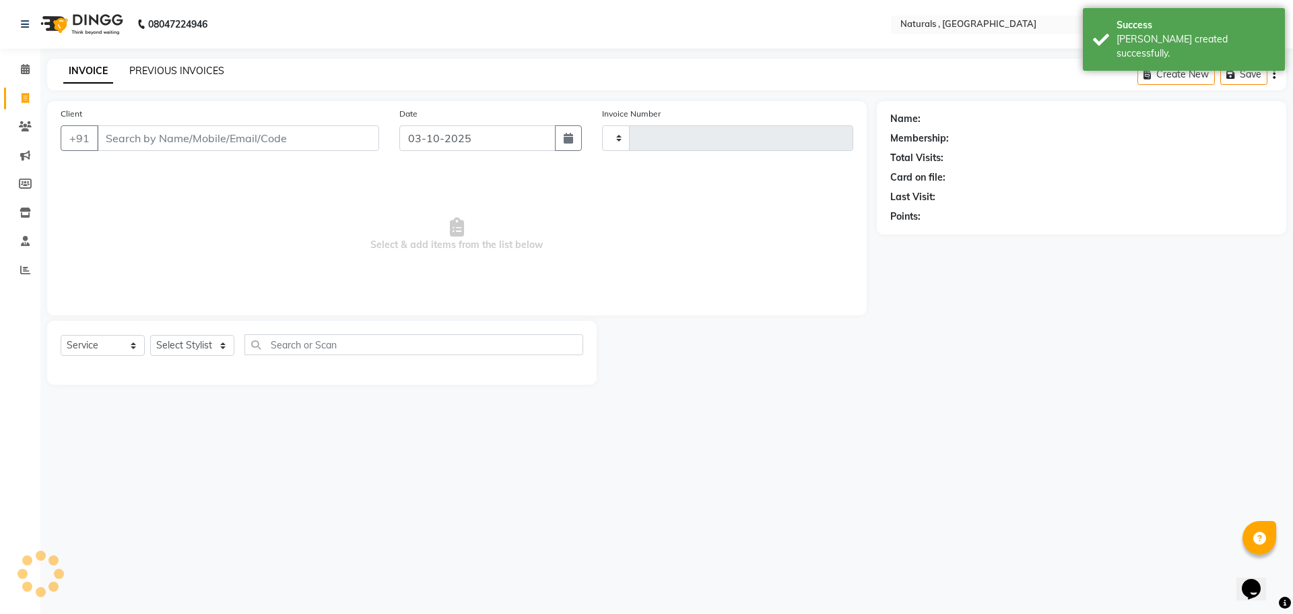
type input "4335"
select select "5818"
click at [173, 68] on link "PREVIOUS INVOICES" at bounding box center [176, 71] width 95 height 12
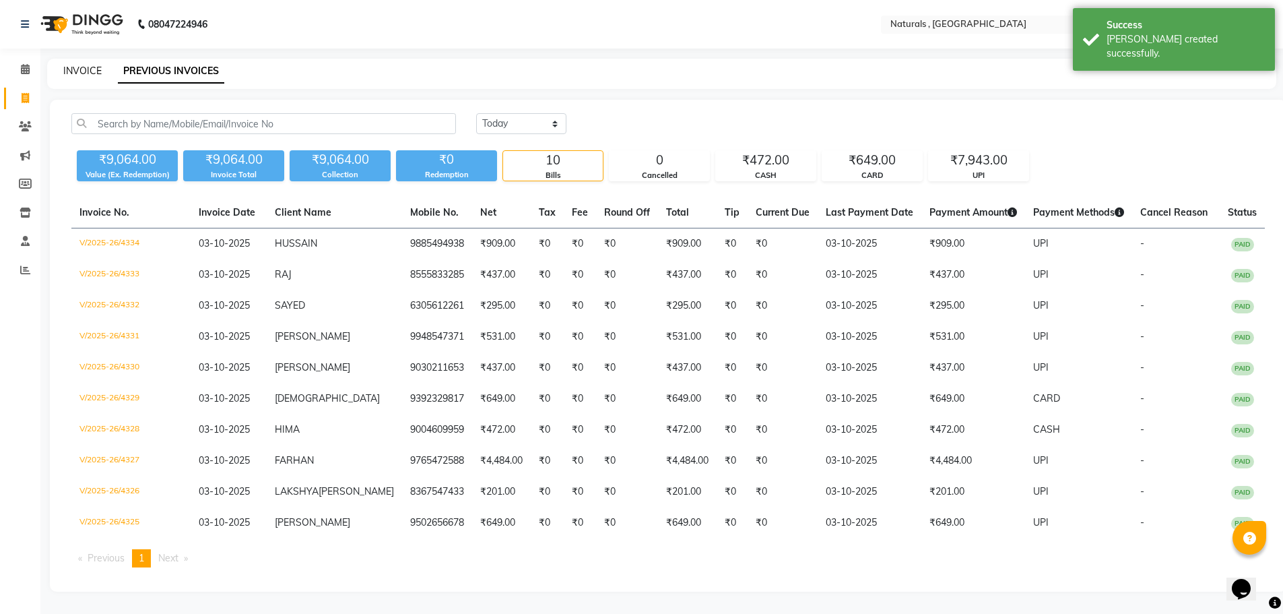
click at [74, 68] on link "INVOICE" at bounding box center [82, 71] width 38 height 12
select select "service"
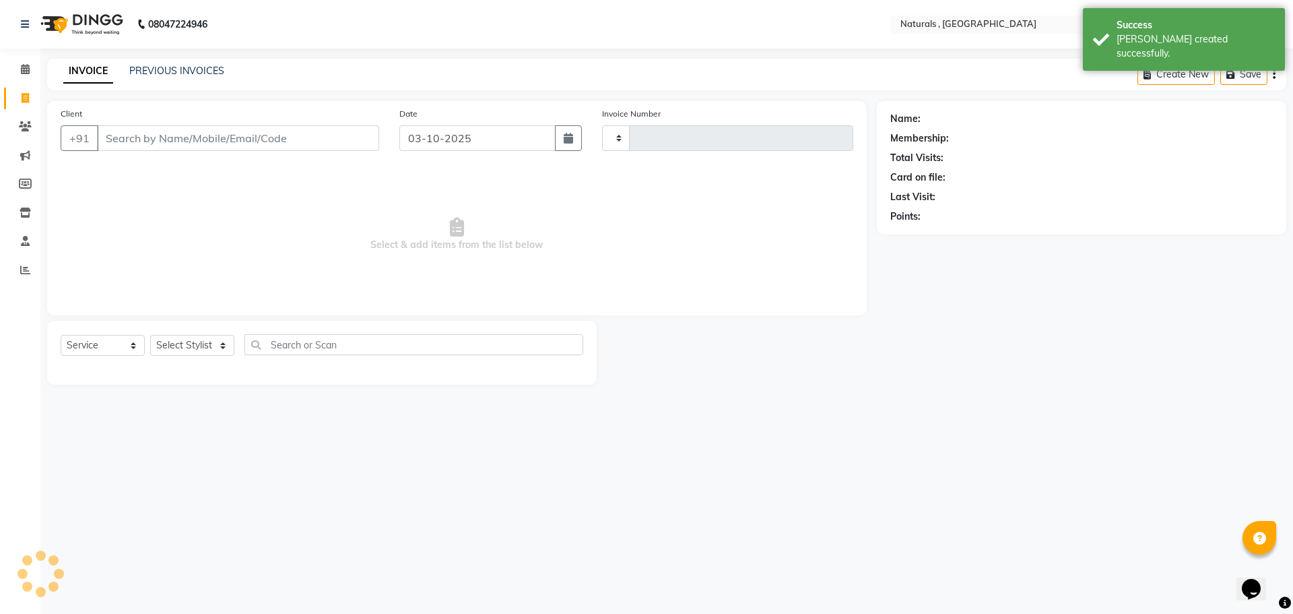
type input "4335"
select select "5818"
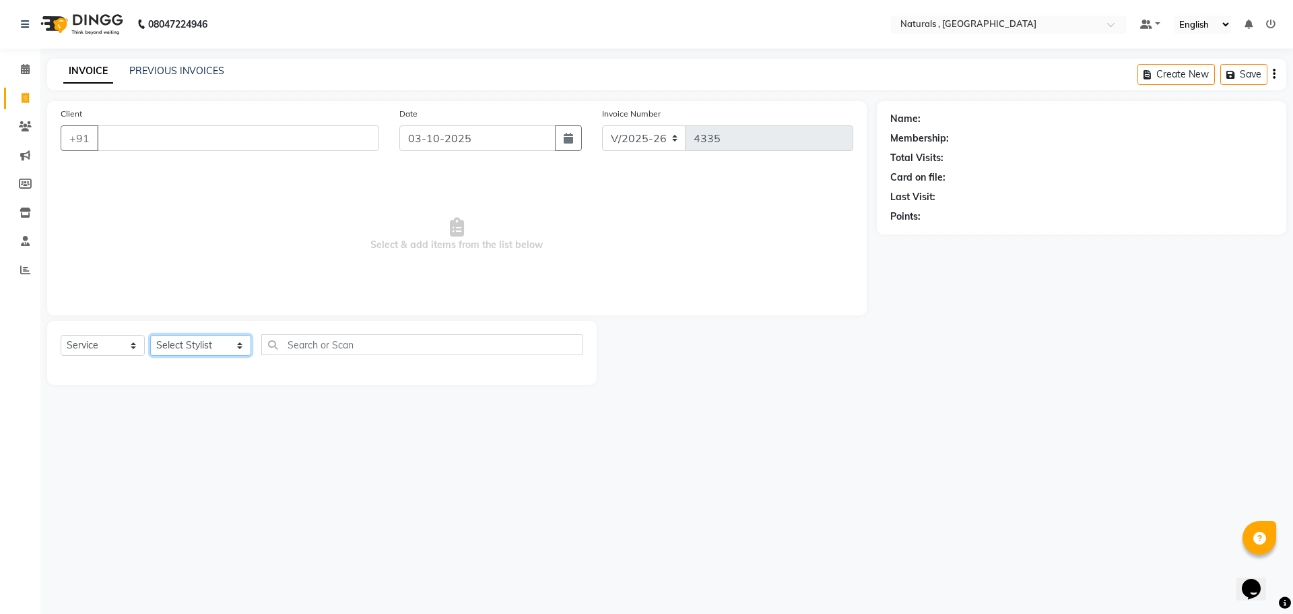
click at [229, 346] on select "Select Stylist ASFIYA (L-3) BHAGYA SHREE GM [PERSON_NAME] (L-2) [PERSON_NAME] (…" at bounding box center [200, 345] width 101 height 21
select select "72287"
click at [150, 335] on select "Select Stylist ASFIYA (L-3) BHAGYA SHREE GM [PERSON_NAME] (L-2) [PERSON_NAME] (…" at bounding box center [200, 345] width 101 height 21
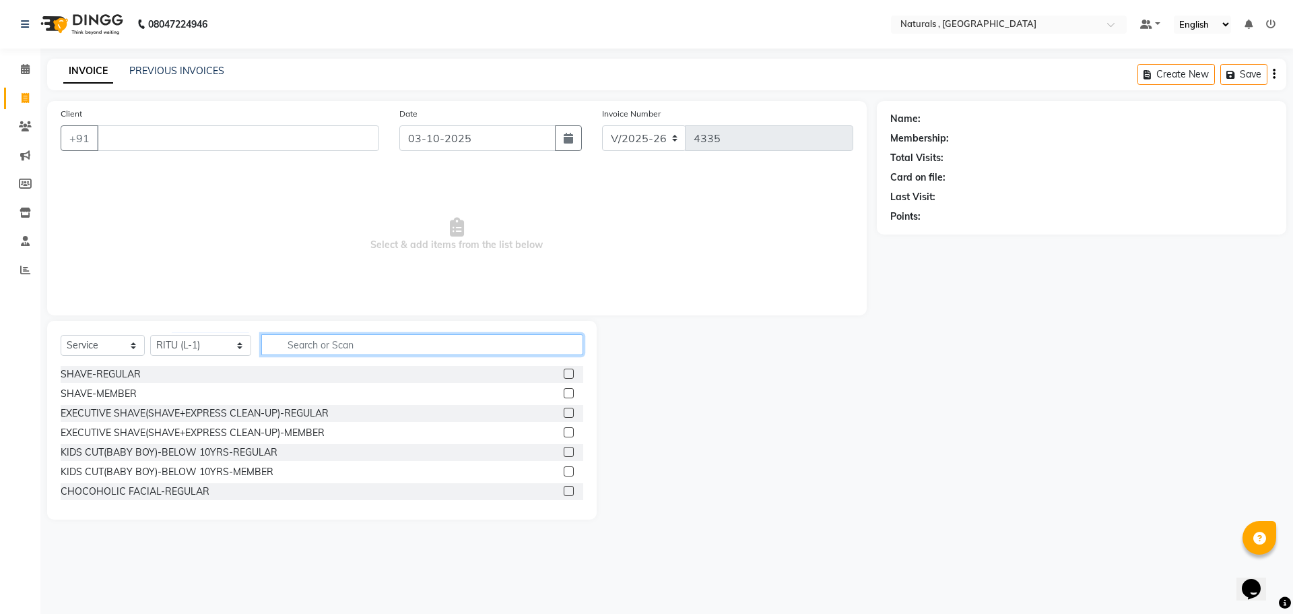
click at [365, 340] on input "text" at bounding box center [422, 344] width 323 height 21
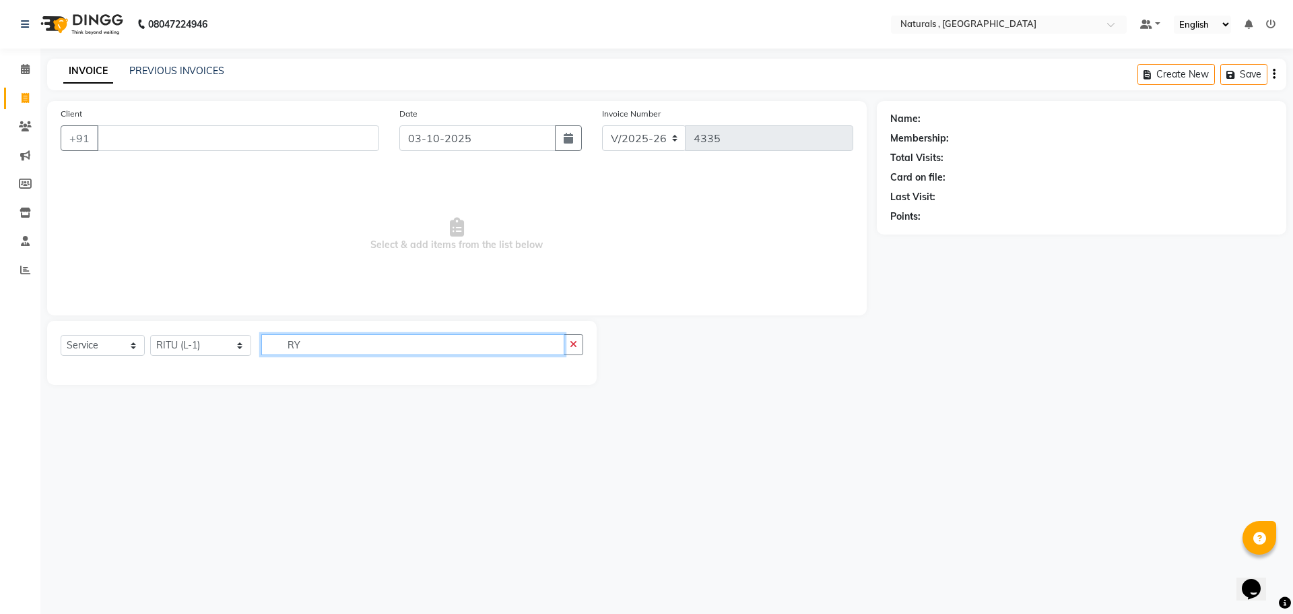
type input "R"
type input "EYE"
click at [89, 392] on div "EYEBROW" at bounding box center [85, 394] width 48 height 14
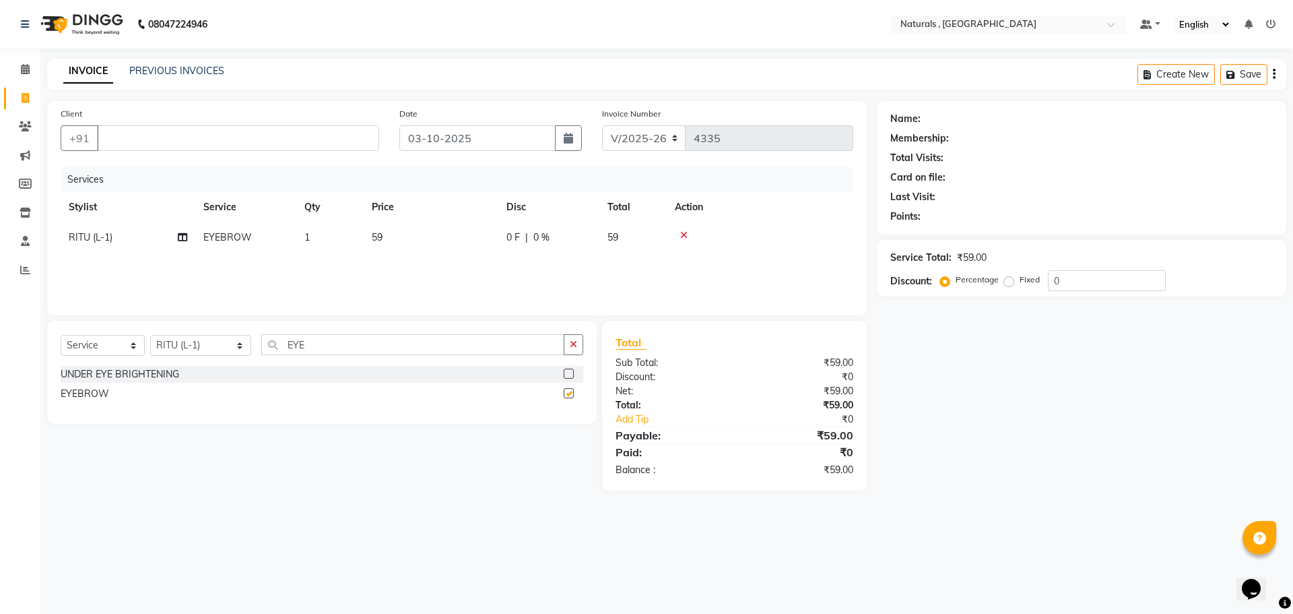
checkbox input "false"
click at [329, 347] on input "EYE" at bounding box center [413, 344] width 304 height 21
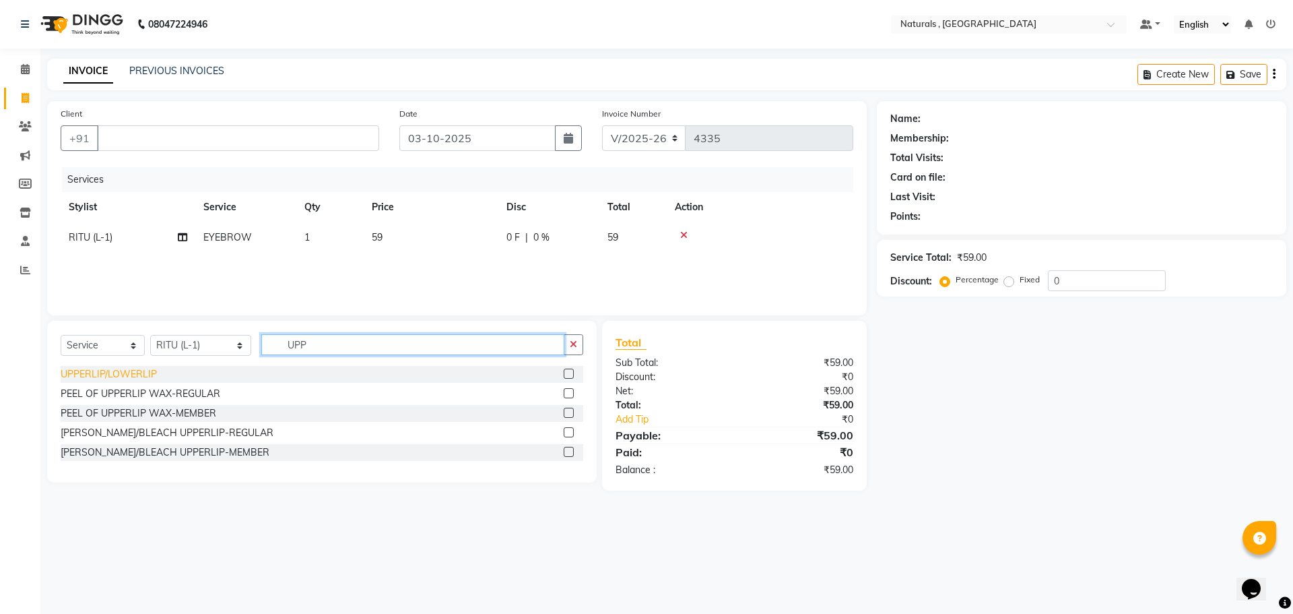
type input "UPP"
click at [109, 375] on div "UPPERLIP/LOWERLIP" at bounding box center [109, 374] width 96 height 14
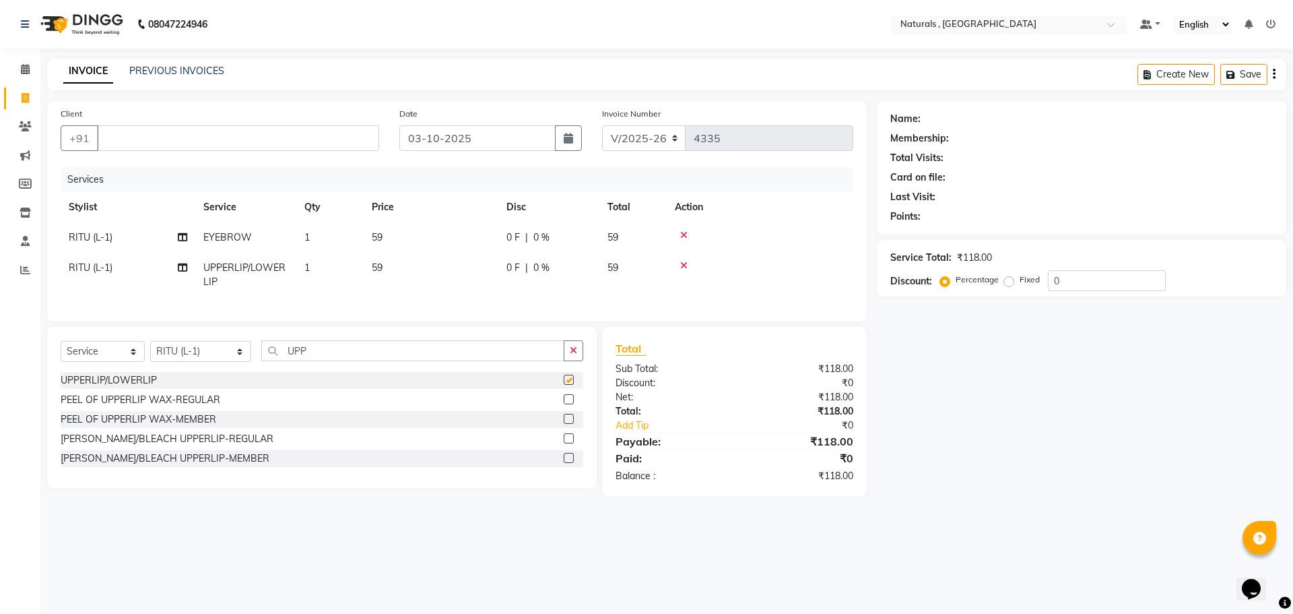
checkbox input "false"
click at [327, 271] on td "1" at bounding box center [329, 275] width 67 height 44
select select "72287"
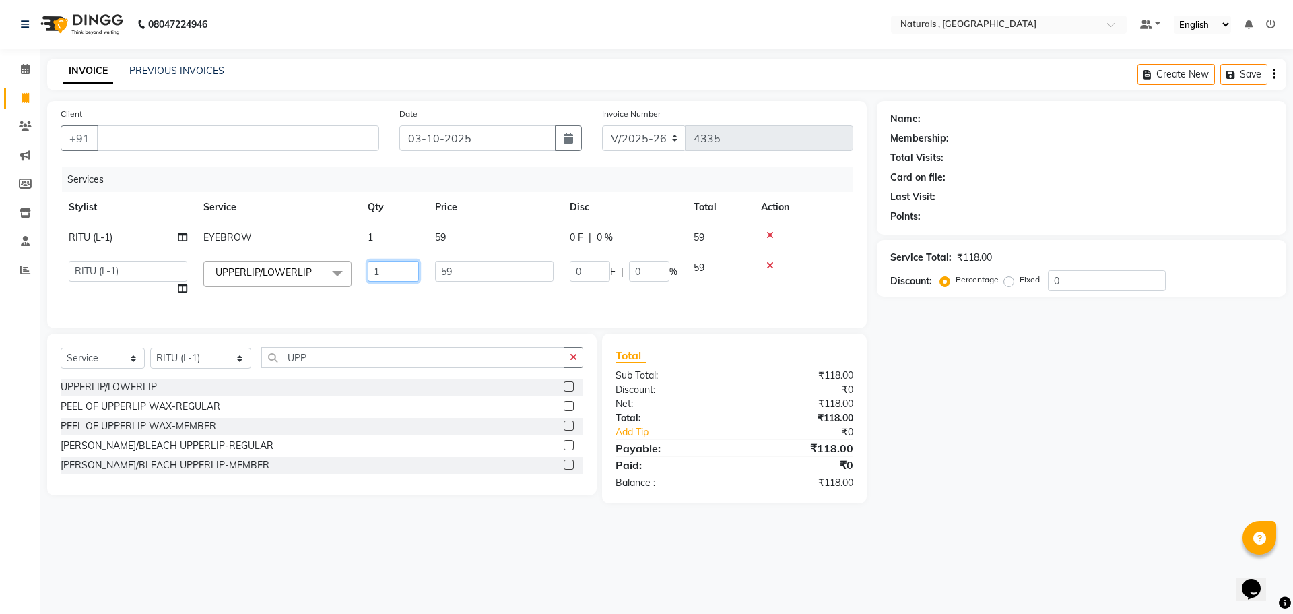
click at [389, 276] on input "1" at bounding box center [393, 271] width 51 height 21
type input "3"
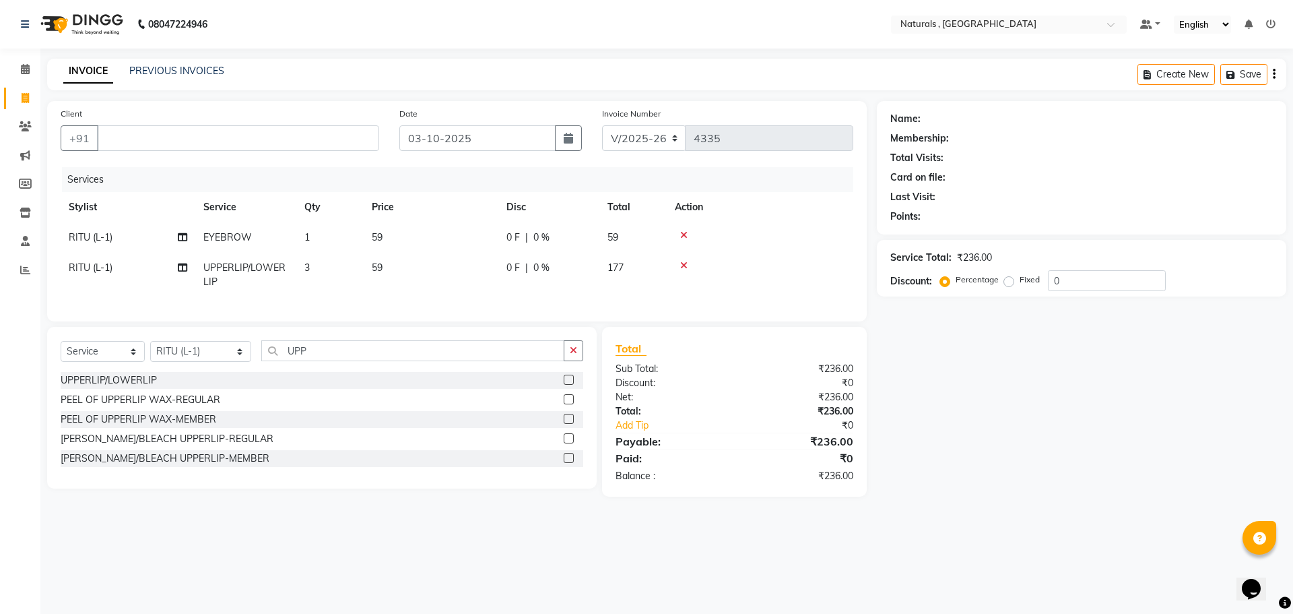
click at [439, 249] on td "59" at bounding box center [431, 237] width 135 height 30
select select "72287"
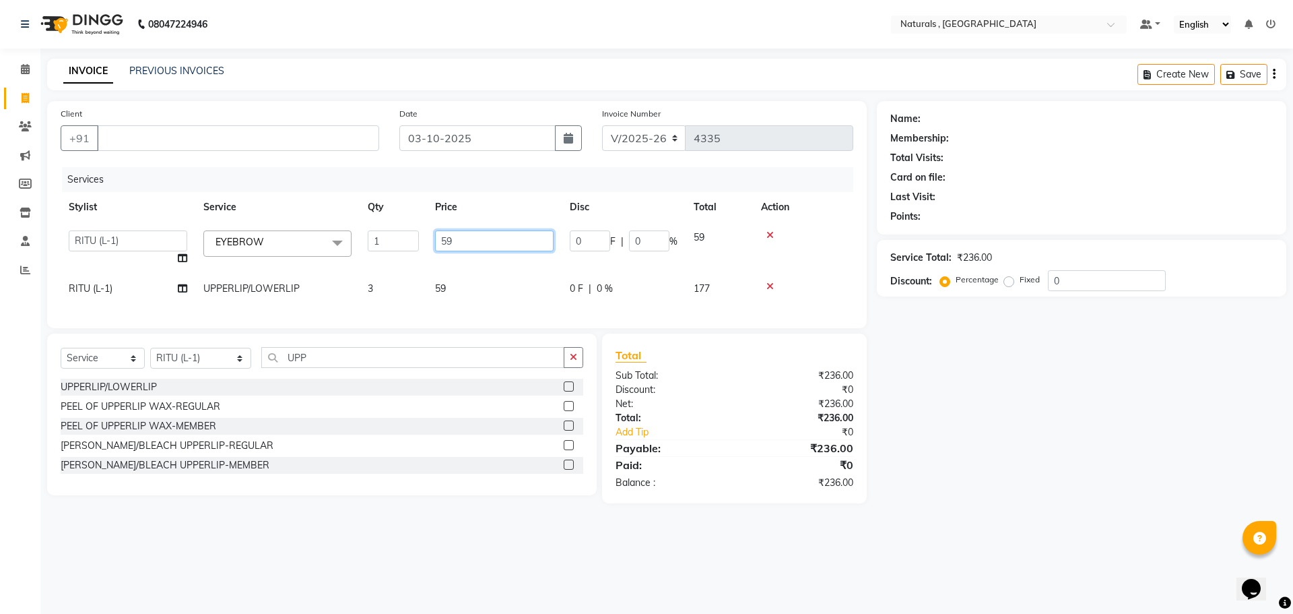
click at [458, 236] on input "59" at bounding box center [494, 240] width 119 height 21
type input "5"
type input "70"
click at [186, 600] on div "08047224946 Select Location × Naturals , Vijay Nagar Colony Default Panel My Pa…" at bounding box center [646, 307] width 1293 height 614
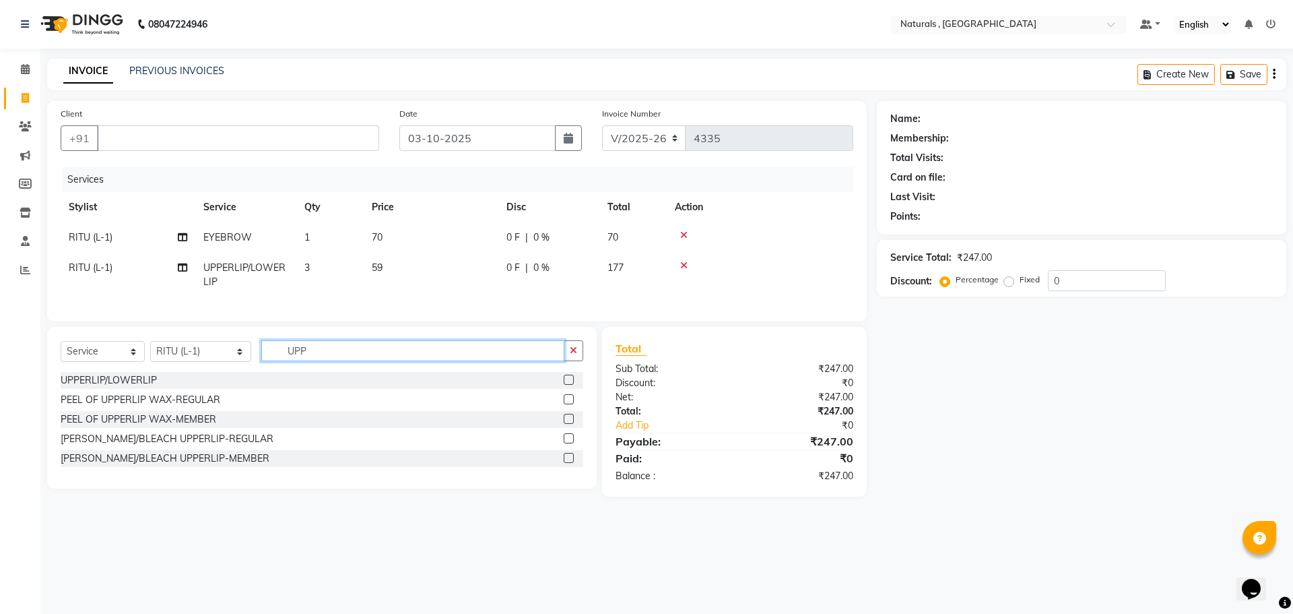
click at [348, 361] on input "UPP" at bounding box center [413, 350] width 304 height 21
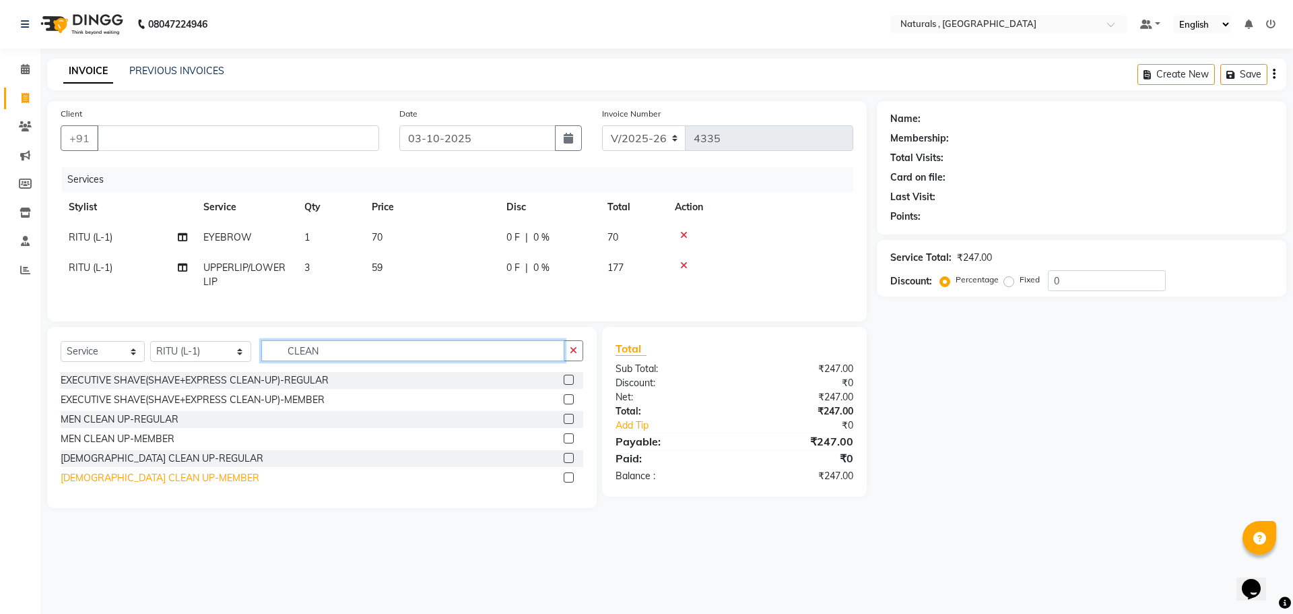
type input "CLEAN"
click at [110, 485] on div "[DEMOGRAPHIC_DATA] CLEAN UP-MEMBER" at bounding box center [160, 478] width 199 height 14
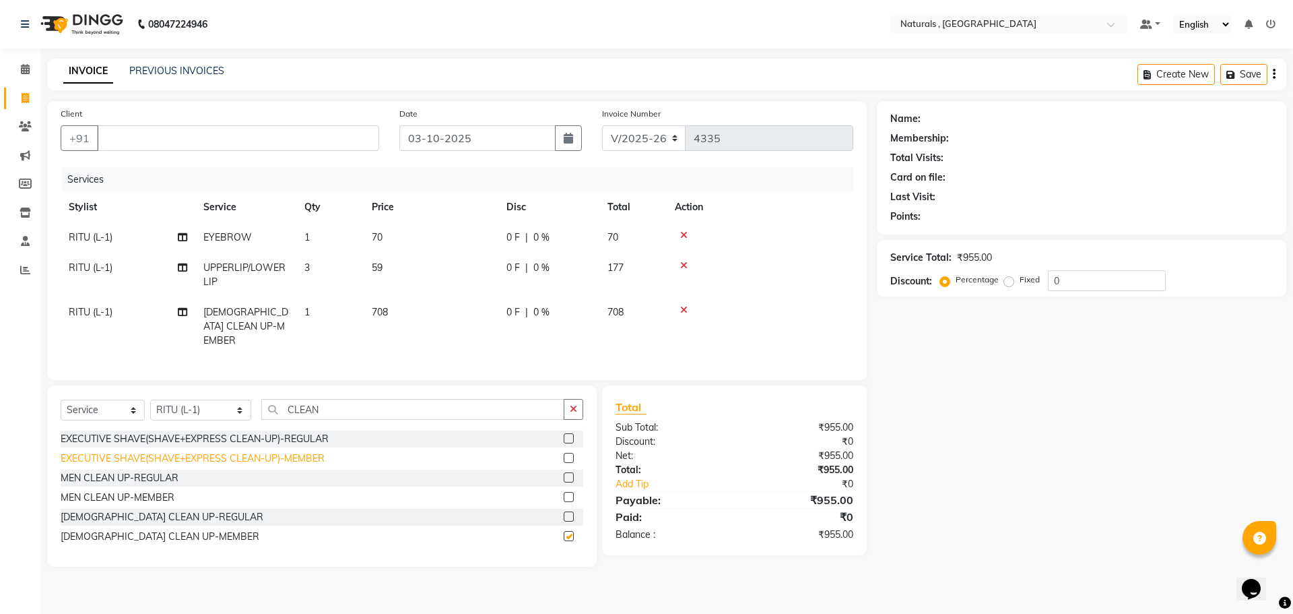
checkbox input "false"
click at [921, 428] on div "Name: Membership: Total Visits: Card on file: Last Visit: Points: Service Total…" at bounding box center [1087, 333] width 420 height 465
click at [323, 137] on input "Client" at bounding box center [238, 138] width 282 height 26
click at [301, 143] on input "Client" at bounding box center [238, 138] width 282 height 26
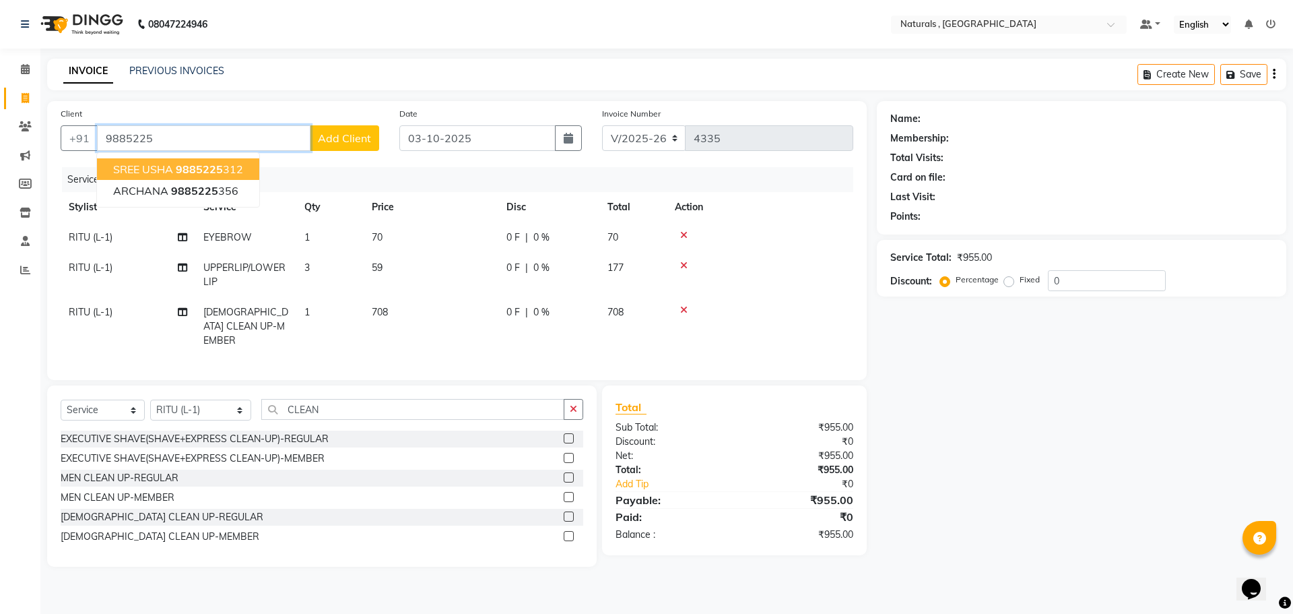
click at [225, 170] on ngb-highlight "9885225 312" at bounding box center [209, 168] width 67 height 13
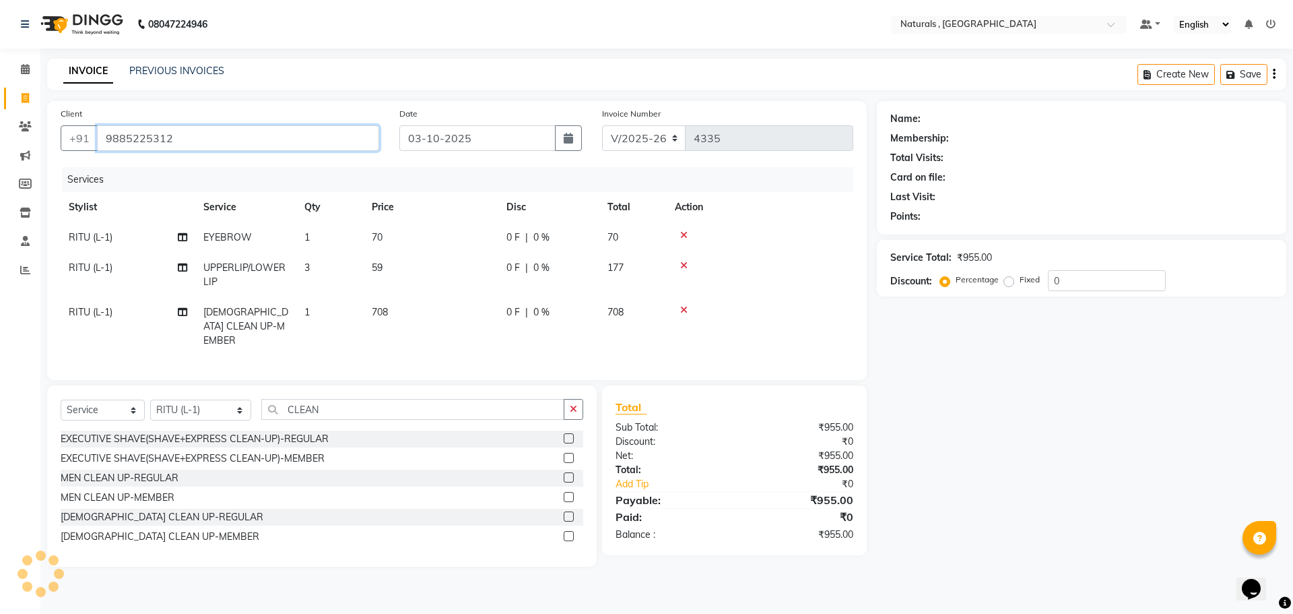
type input "9885225312"
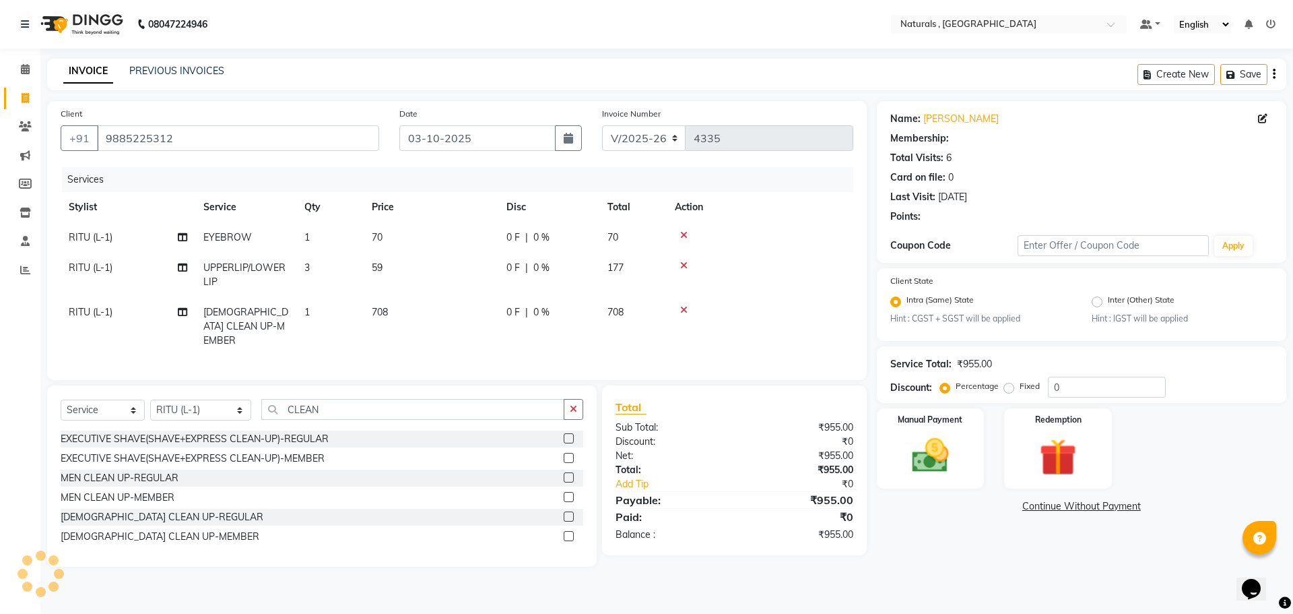
click at [967, 484] on div "Manual Payment" at bounding box center [931, 448] width 108 height 80
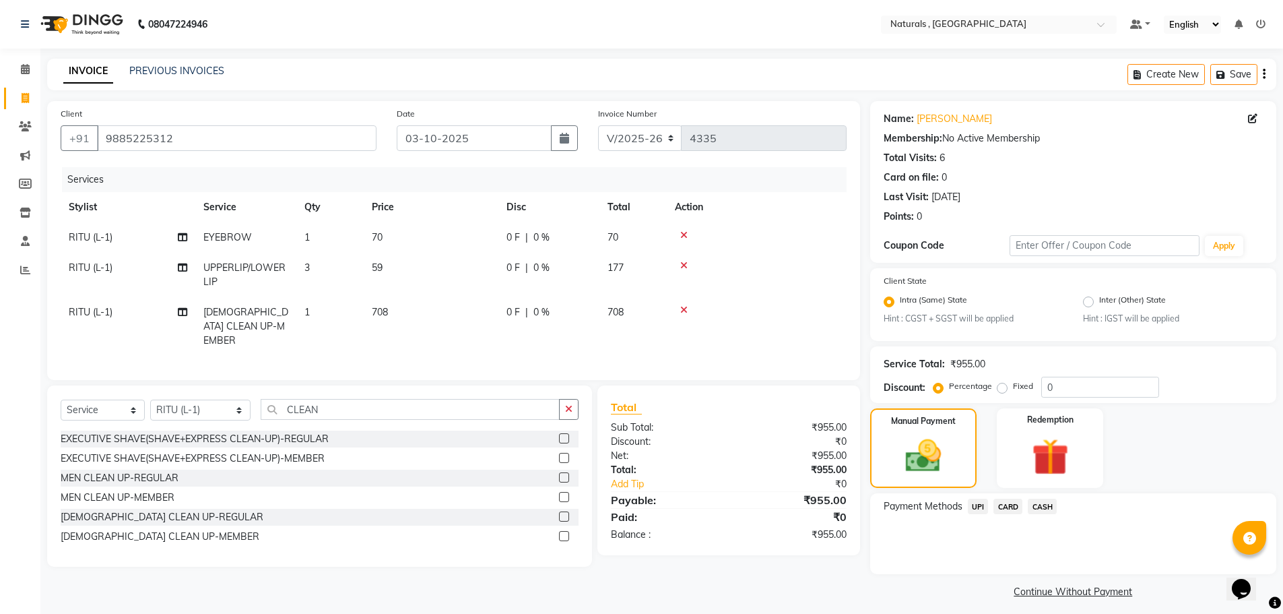
click at [778, 26] on nav "08047224946 Select Location × Naturals , Vijay Nagar Colony Default Panel My Pa…" at bounding box center [641, 24] width 1283 height 48
click at [321, 265] on td "3" at bounding box center [329, 275] width 67 height 44
select select "72287"
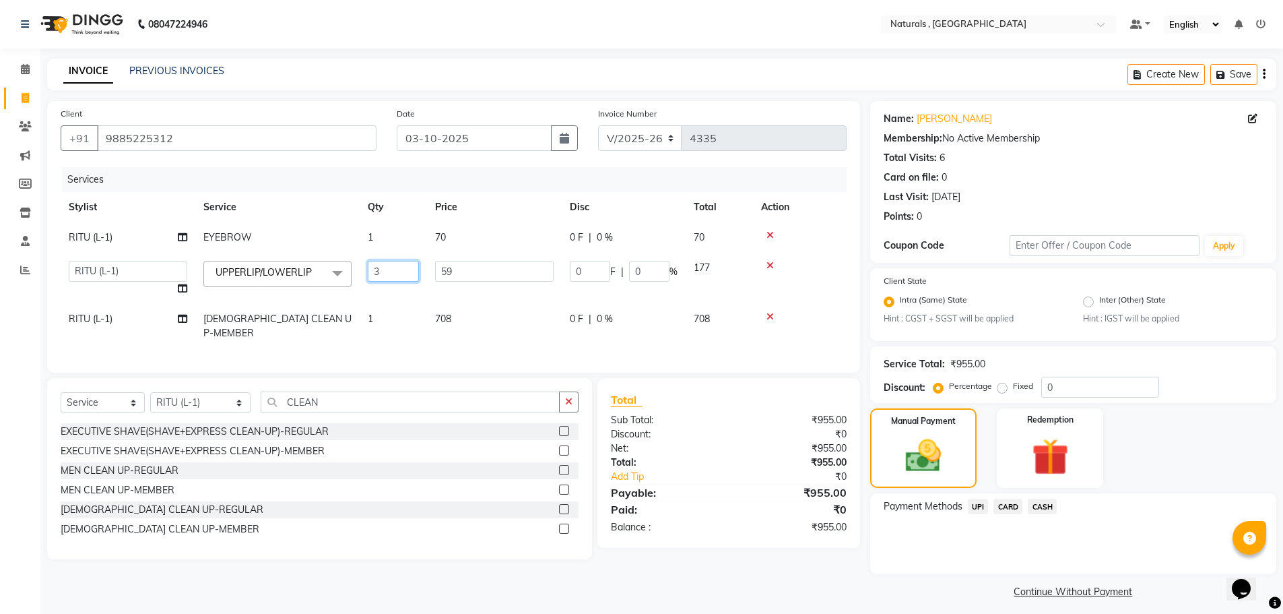
click at [401, 272] on input "3" at bounding box center [393, 271] width 51 height 21
type input "2"
click at [800, 559] on div "Client [PHONE_NUMBER] Date [DATE] Invoice Number V/2025 V/[PHONE_NUMBER] Servic…" at bounding box center [453, 351] width 833 height 500
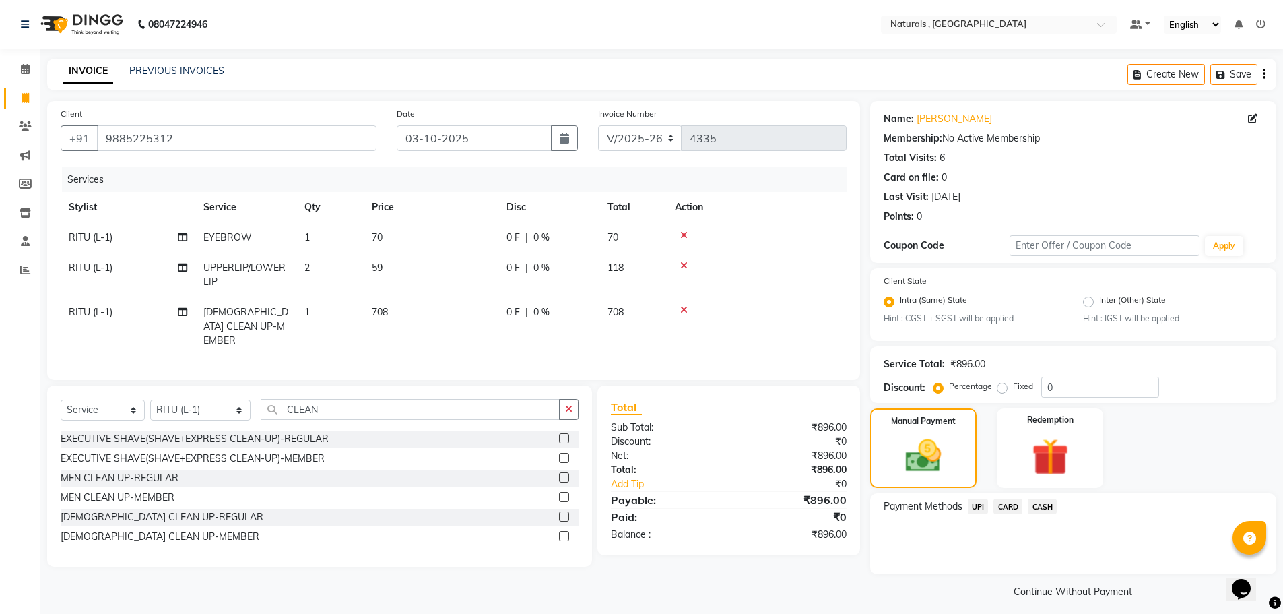
click at [389, 264] on td "59" at bounding box center [431, 275] width 135 height 44
select select "72287"
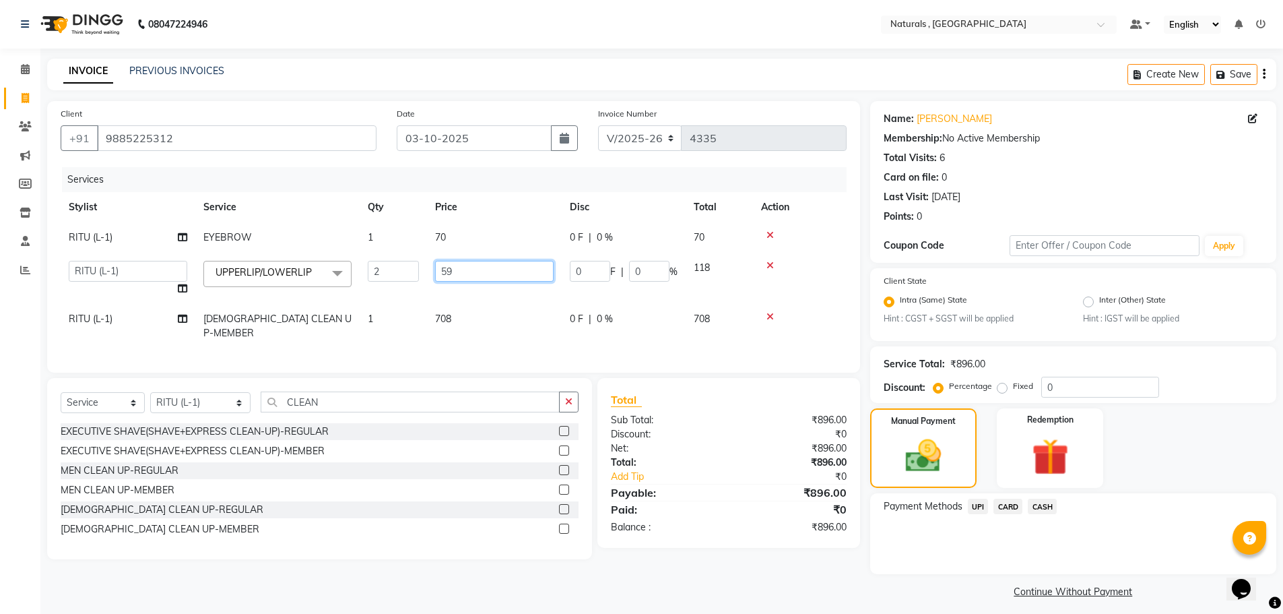
click at [487, 273] on input "59" at bounding box center [494, 271] width 119 height 21
type input "5"
type input "70"
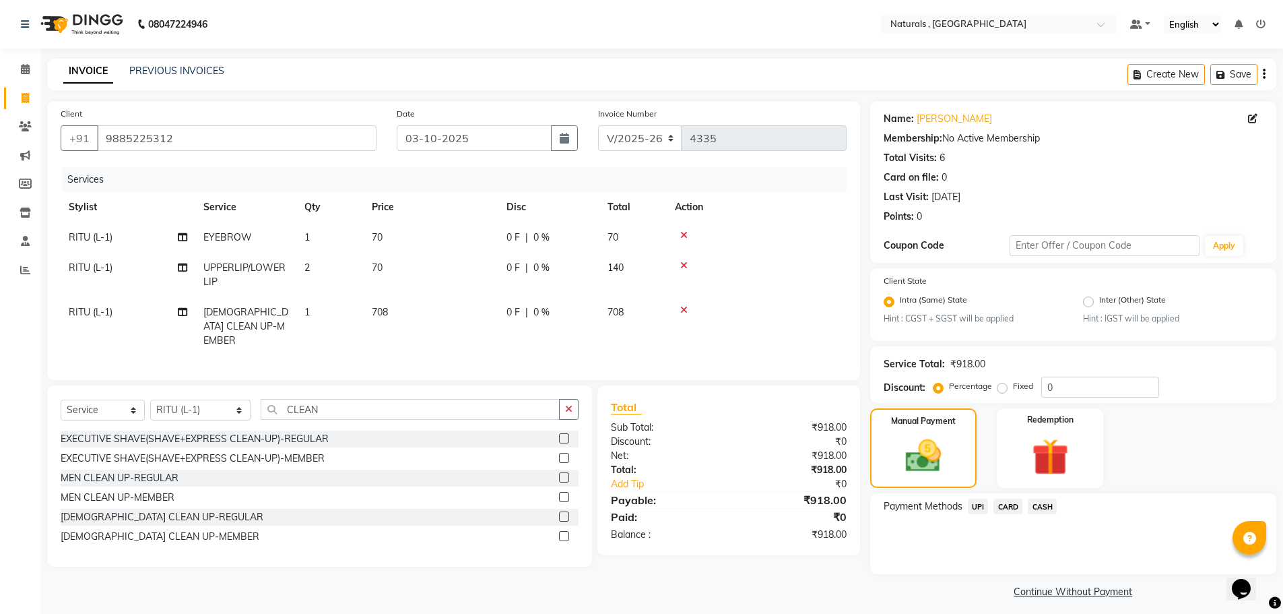
click at [836, 576] on div "Client [PHONE_NUMBER] Date [DATE] Invoice Number V/2025 V/[PHONE_NUMBER] Servic…" at bounding box center [453, 351] width 833 height 500
click at [377, 267] on span "70" at bounding box center [377, 267] width 11 height 12
select select "72287"
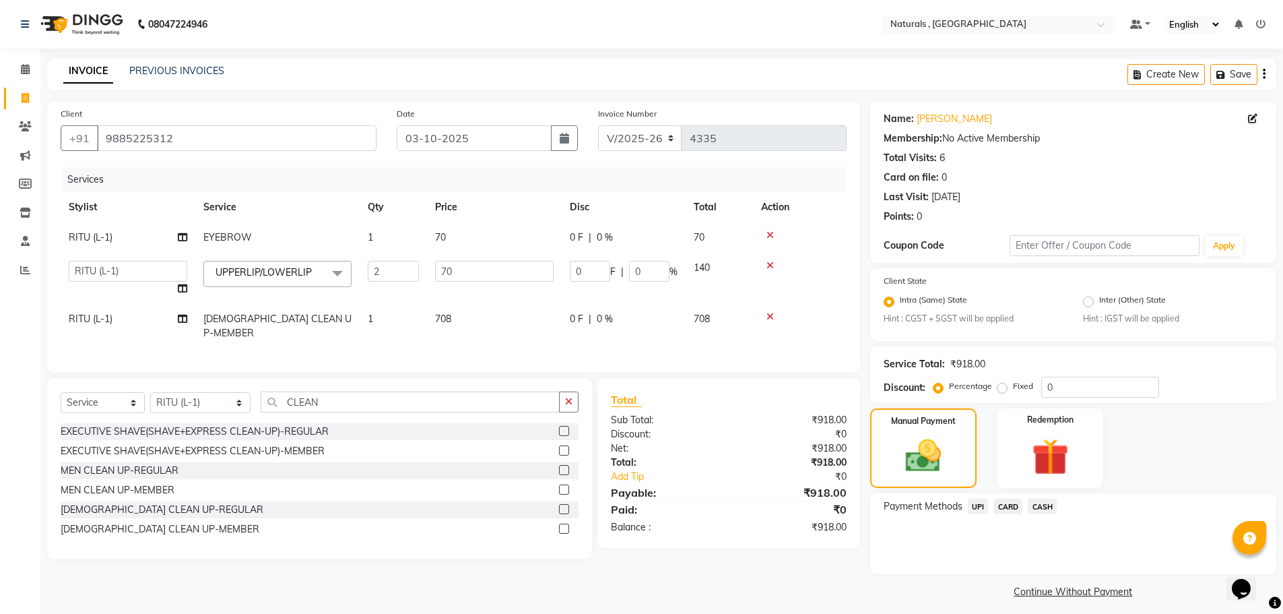
click at [465, 232] on td "70" at bounding box center [494, 237] width 135 height 30
select select "72287"
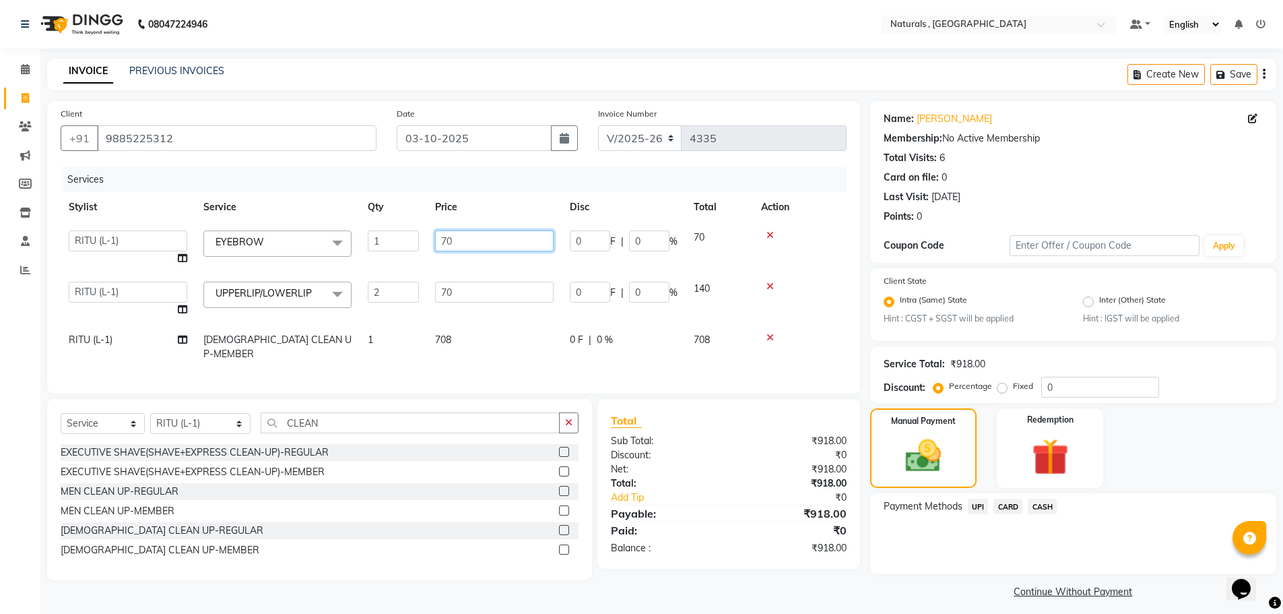
click at [480, 235] on input "70" at bounding box center [494, 240] width 119 height 21
type input "7"
type input "59"
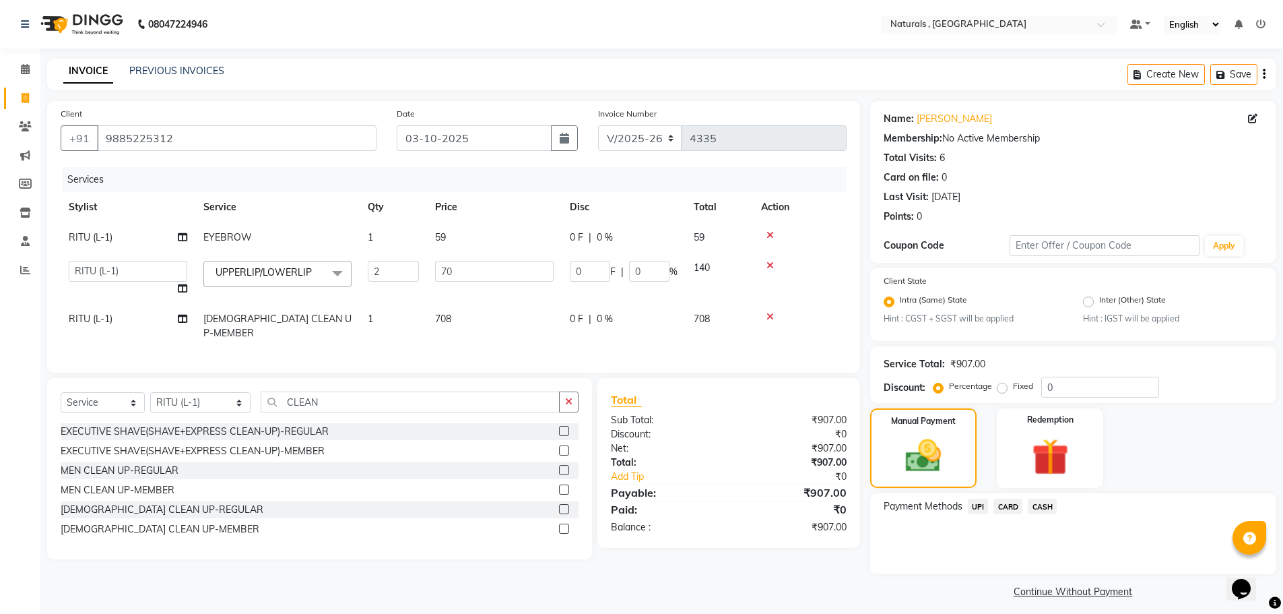
click at [846, 569] on div "Client [PHONE_NUMBER] Date [DATE] Invoice Number V/2025 V/[PHONE_NUMBER] Servic…" at bounding box center [453, 351] width 833 height 500
click at [437, 238] on span "59" at bounding box center [440, 237] width 11 height 12
select select "72287"
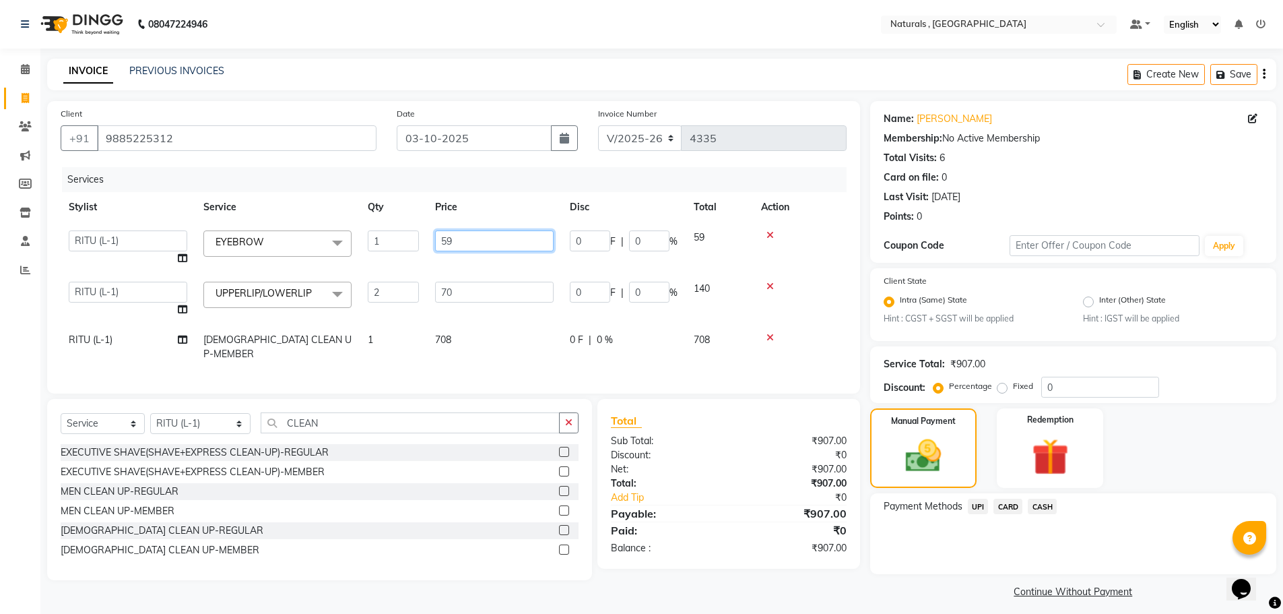
click at [498, 245] on input "59" at bounding box center [494, 240] width 119 height 21
type input "5"
type input "50"
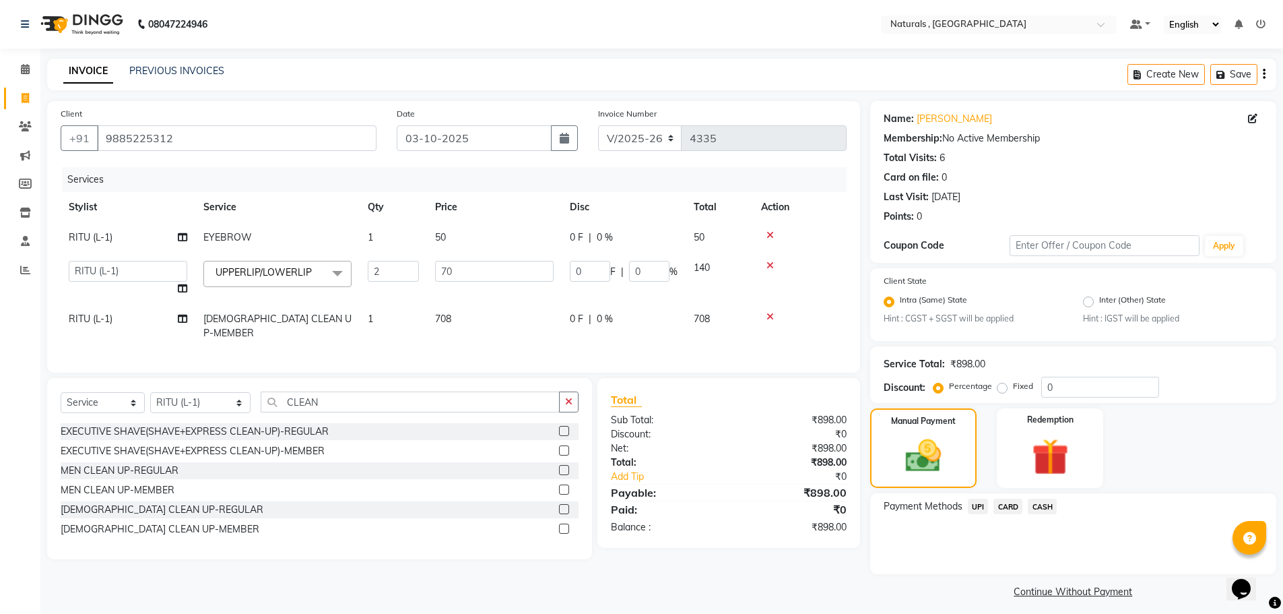
click at [851, 566] on div "Client [PHONE_NUMBER] Date [DATE] Invoice Number V/2025 V/[PHONE_NUMBER] Servic…" at bounding box center [453, 351] width 833 height 500
click at [450, 236] on td "50" at bounding box center [494, 237] width 135 height 30
select select "72287"
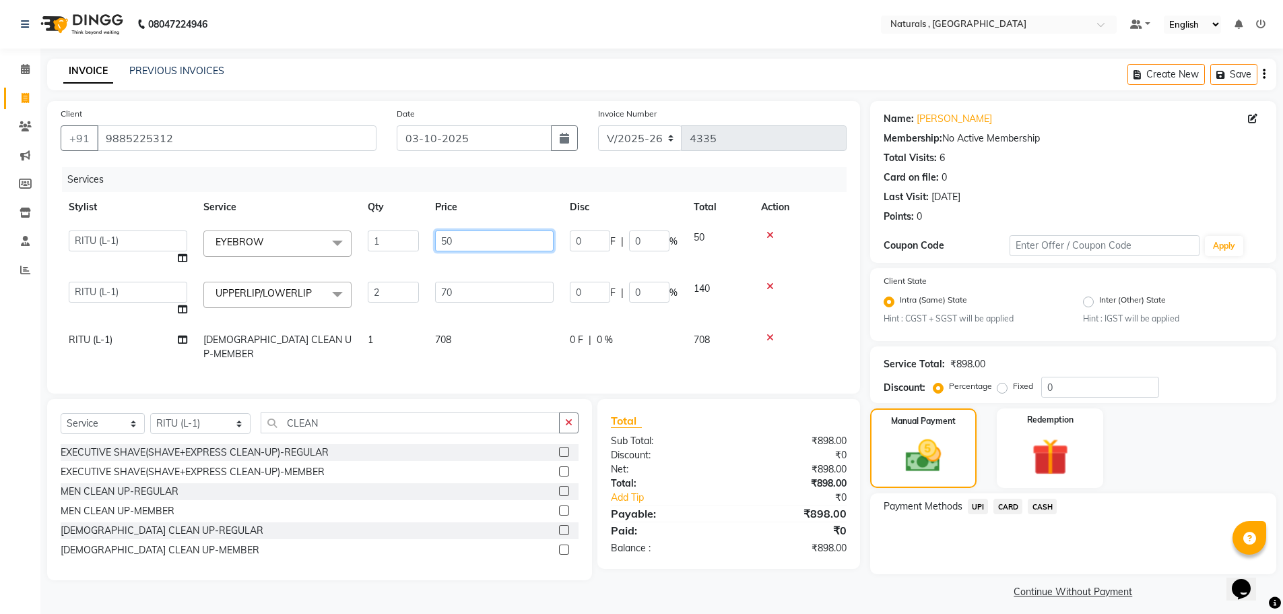
click at [507, 244] on input "50" at bounding box center [494, 240] width 119 height 21
type input "53"
click at [882, 571] on div "Payment Methods UPI CARD CASH" at bounding box center [1073, 533] width 406 height 81
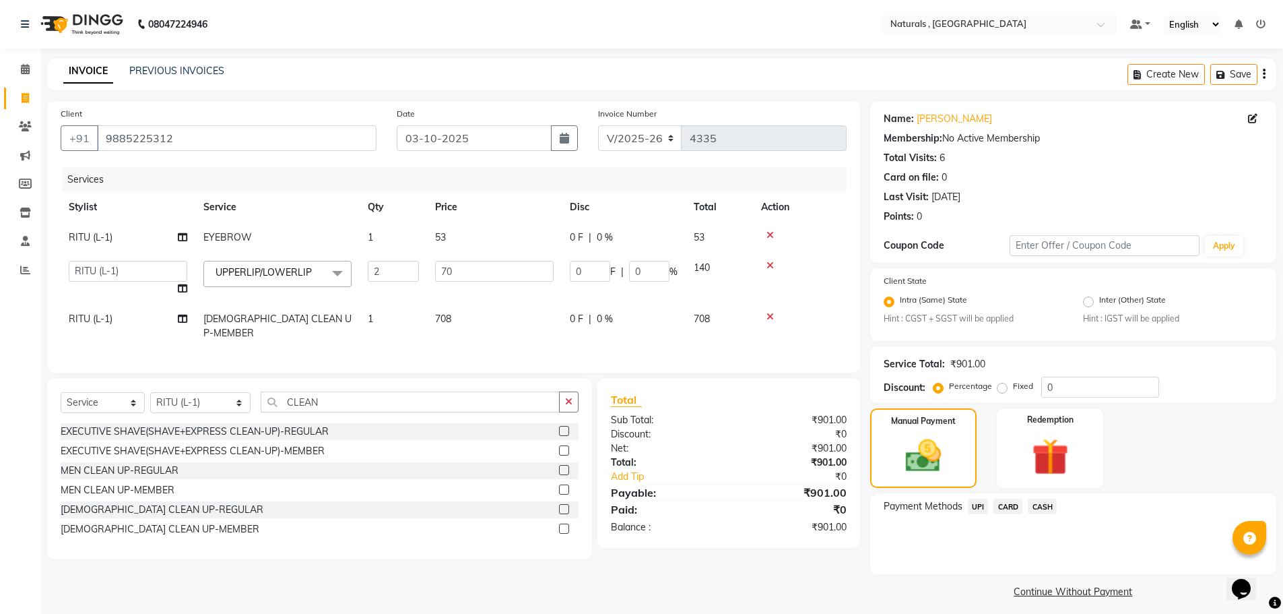
click at [465, 240] on td "53" at bounding box center [494, 237] width 135 height 30
select select "72287"
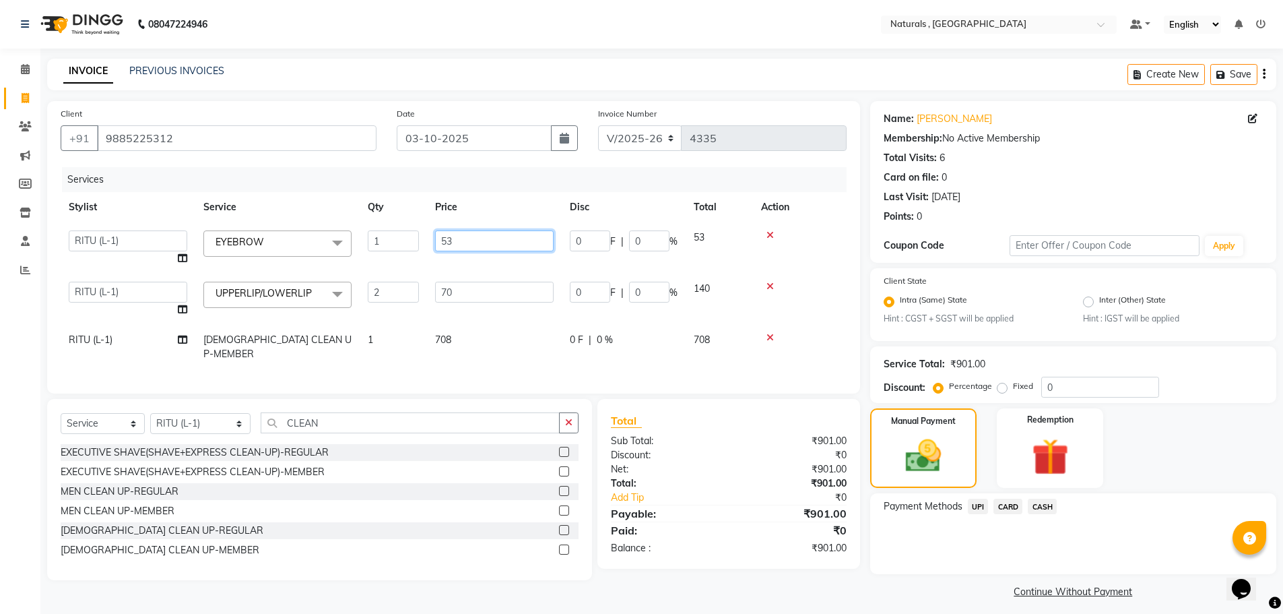
click at [504, 242] on input "53" at bounding box center [494, 240] width 119 height 21
type input "52"
click at [874, 571] on div "Payment Methods UPI CARD CASH" at bounding box center [1073, 533] width 406 height 81
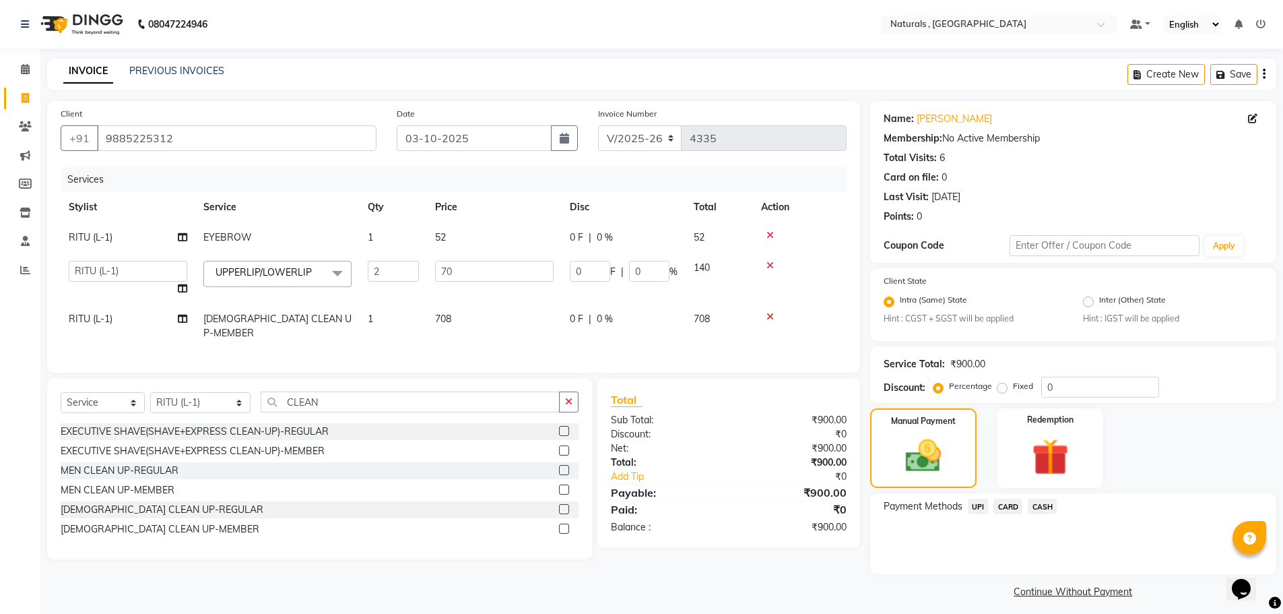
click at [1054, 505] on span "CASH" at bounding box center [1042, 505] width 29 height 15
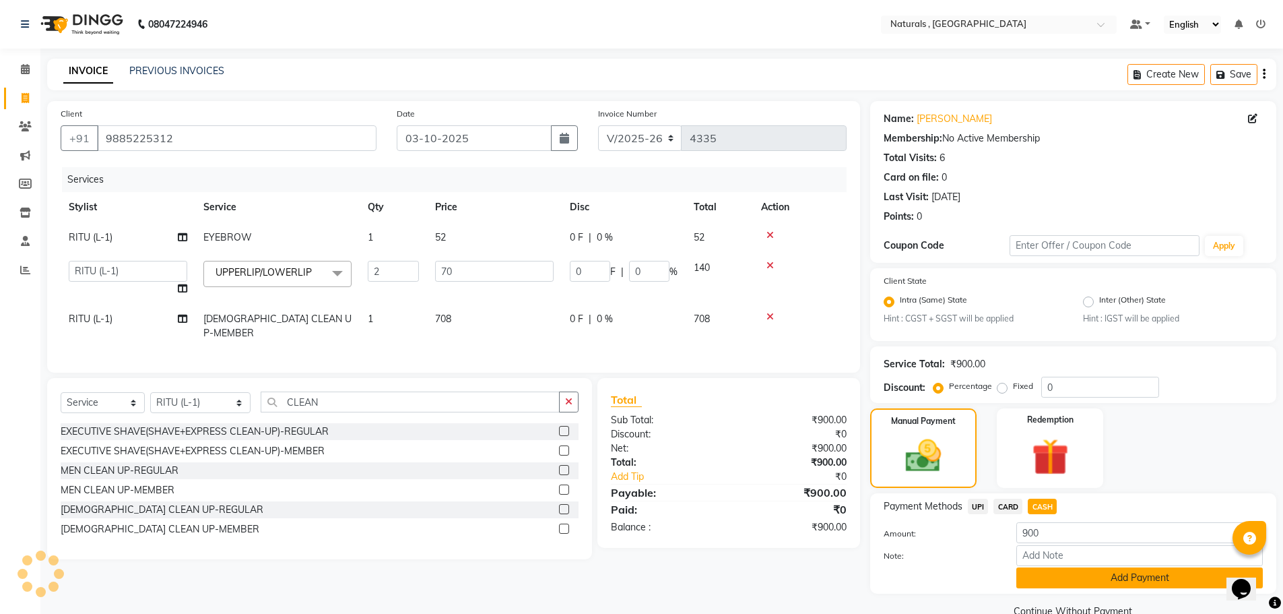
click at [1101, 575] on button "Add Payment" at bounding box center [1139, 577] width 247 height 21
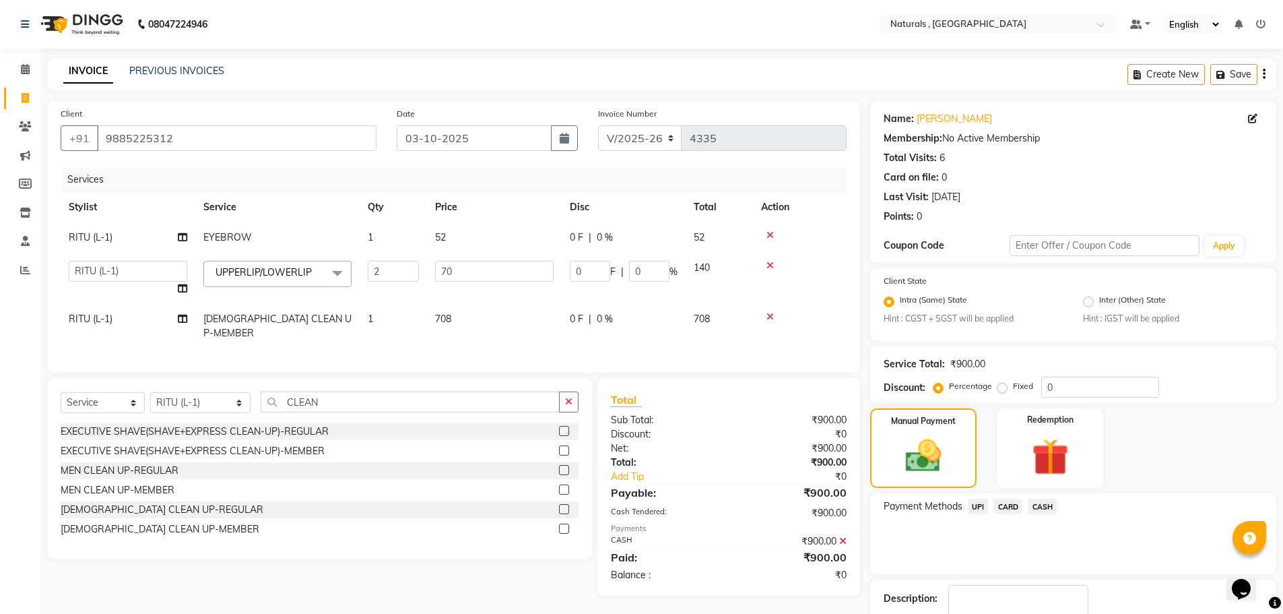
scroll to position [84, 0]
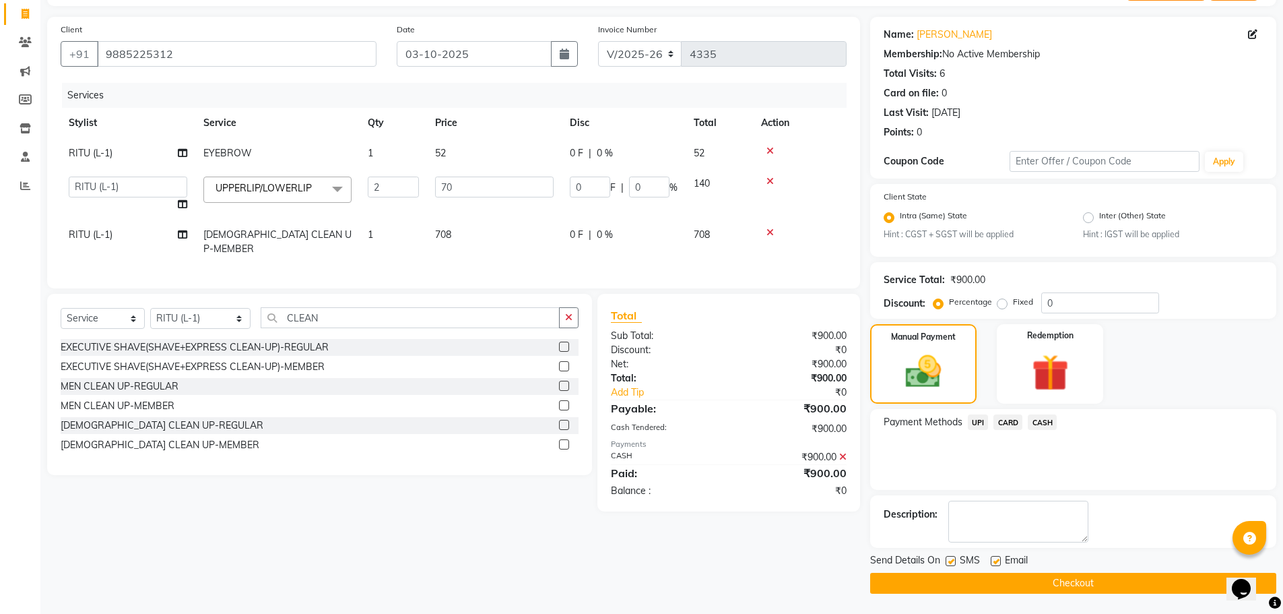
click at [1057, 585] on button "Checkout" at bounding box center [1073, 583] width 406 height 21
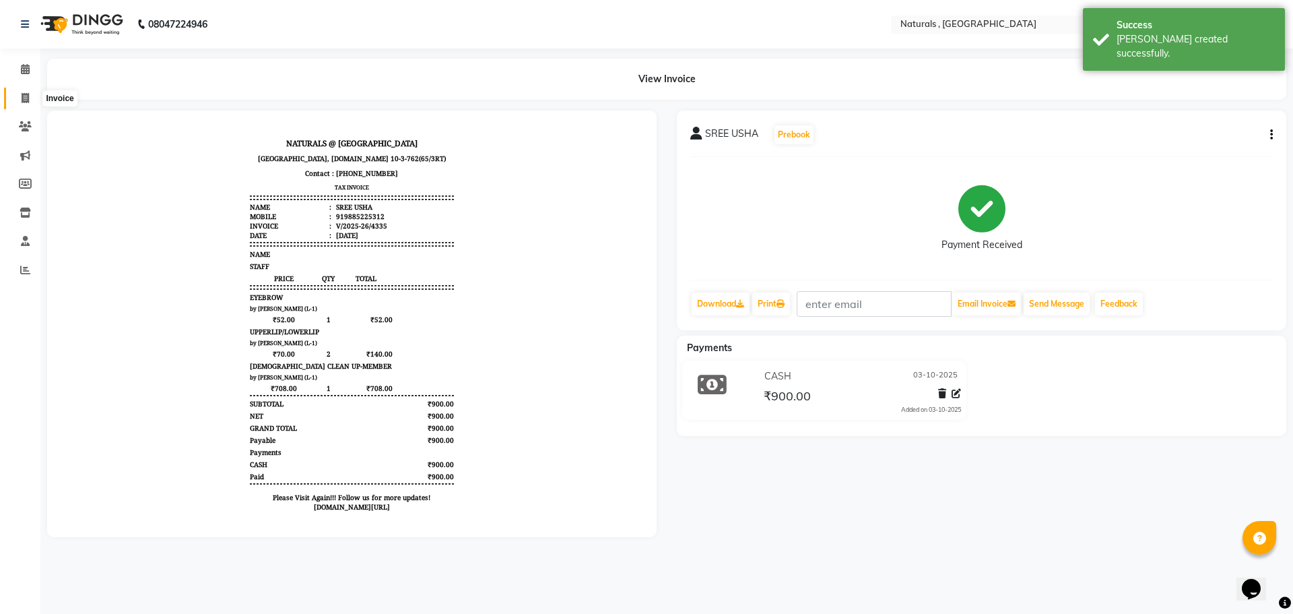
click at [27, 105] on span at bounding box center [25, 98] width 24 height 15
select select "service"
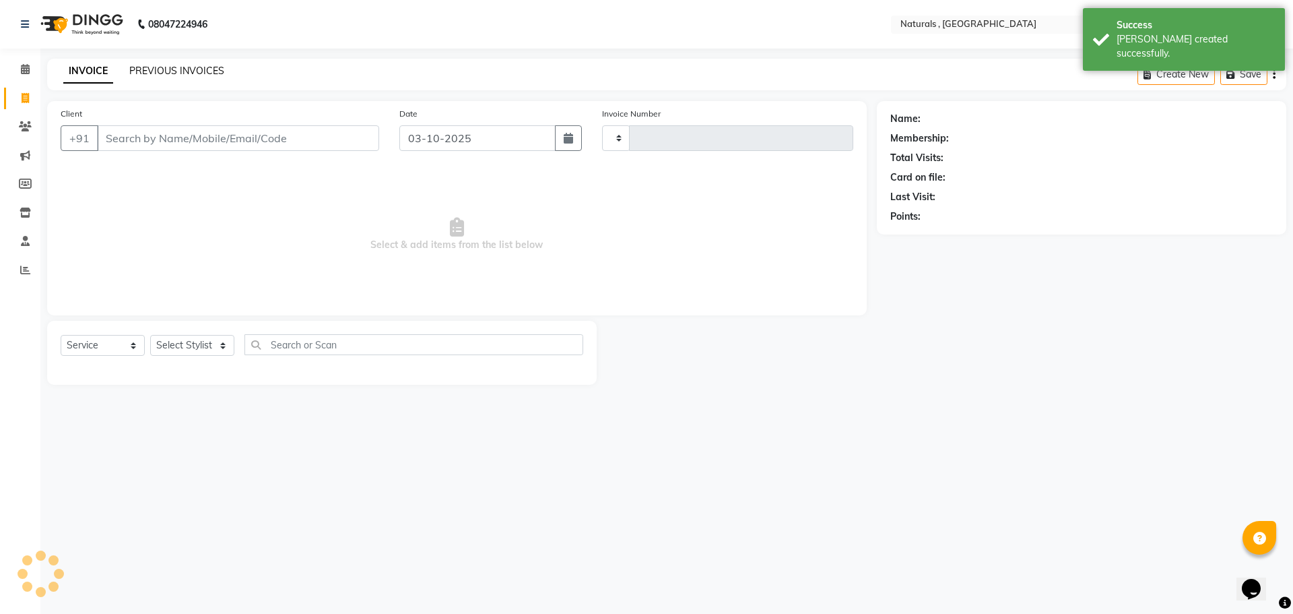
click at [178, 69] on link "PREVIOUS INVOICES" at bounding box center [176, 71] width 95 height 12
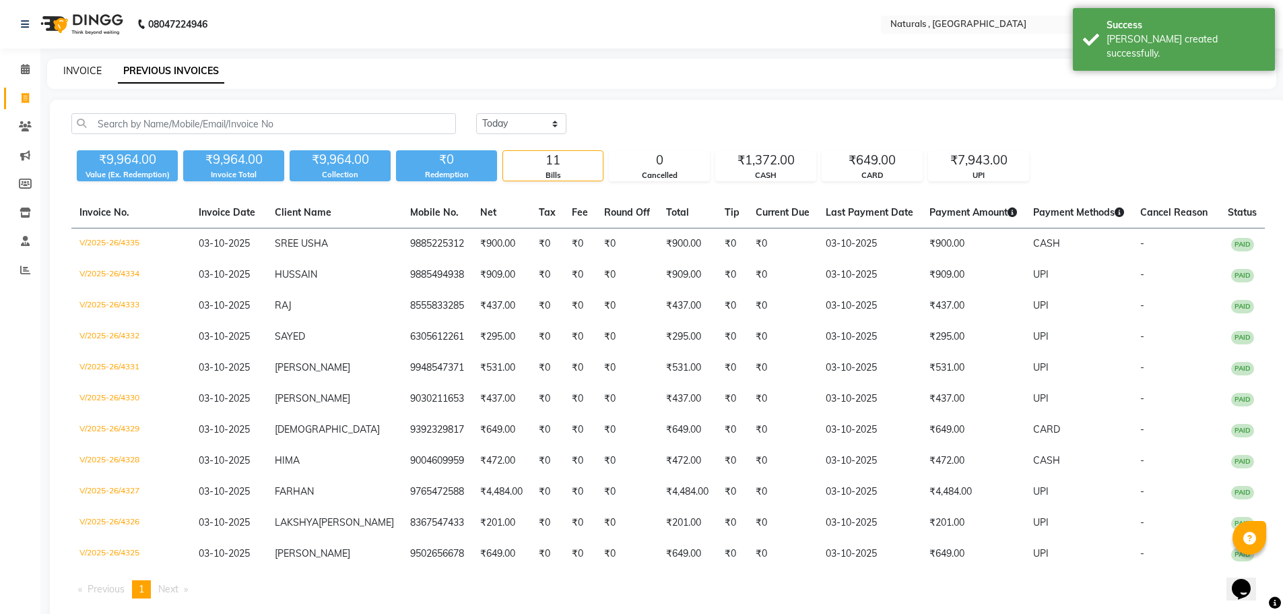
click at [85, 69] on link "INVOICE" at bounding box center [82, 71] width 38 height 12
select select "5818"
select select "service"
